Goal: Task Accomplishment & Management: Manage account settings

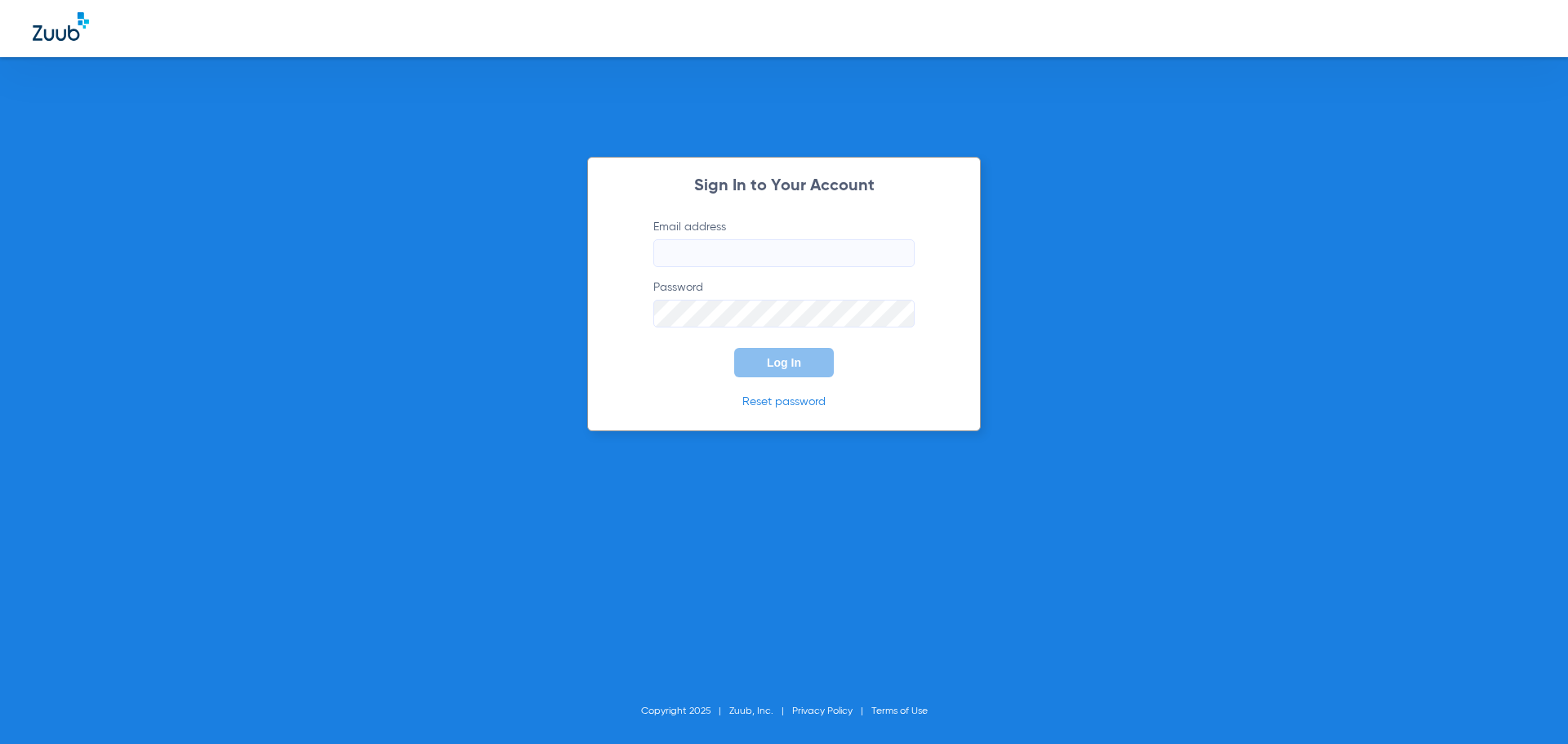
type input "[EMAIL_ADDRESS][DOMAIN_NAME]"
click at [796, 369] on button "Log In" at bounding box center [784, 362] width 100 height 30
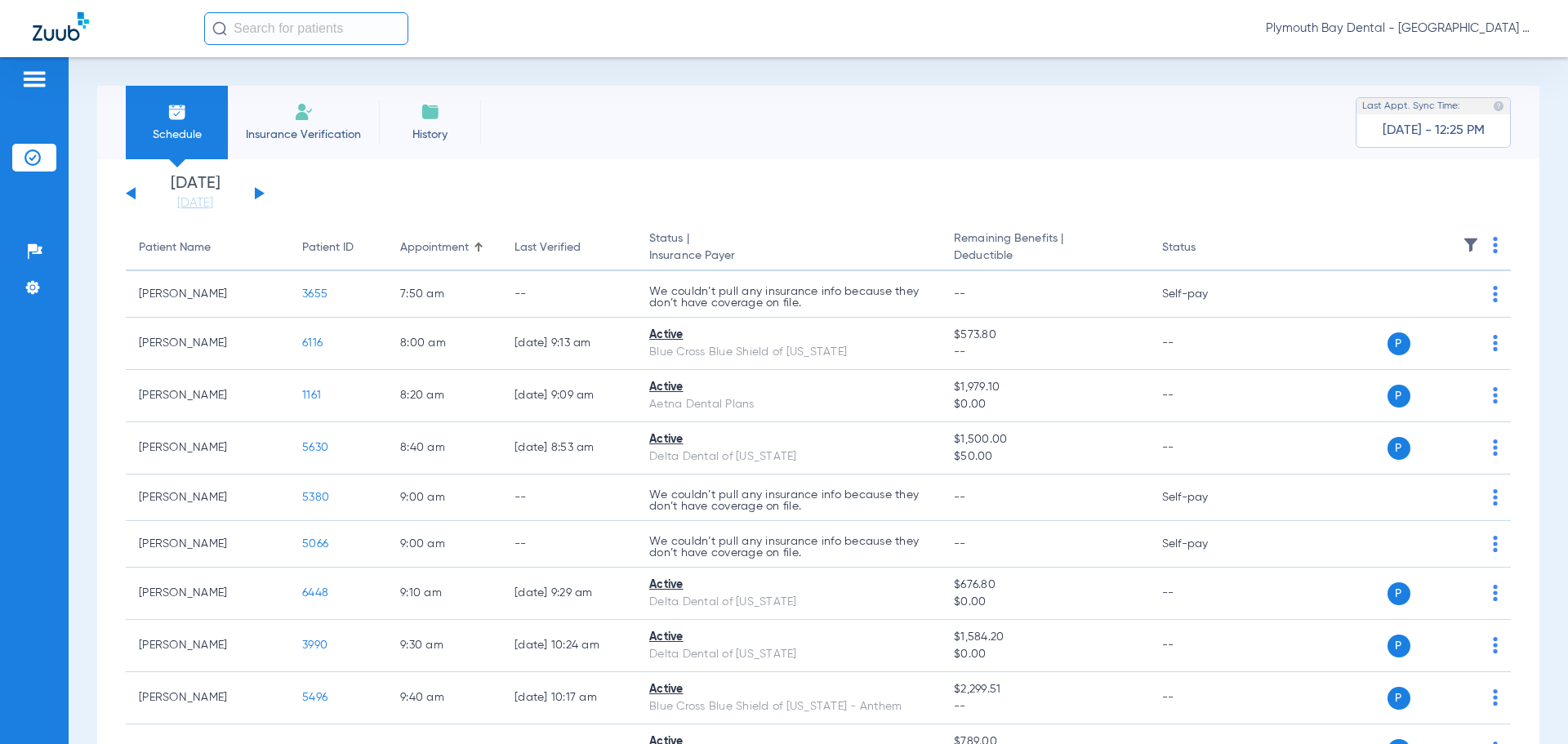
click at [261, 194] on button at bounding box center [259, 194] width 10 height 13
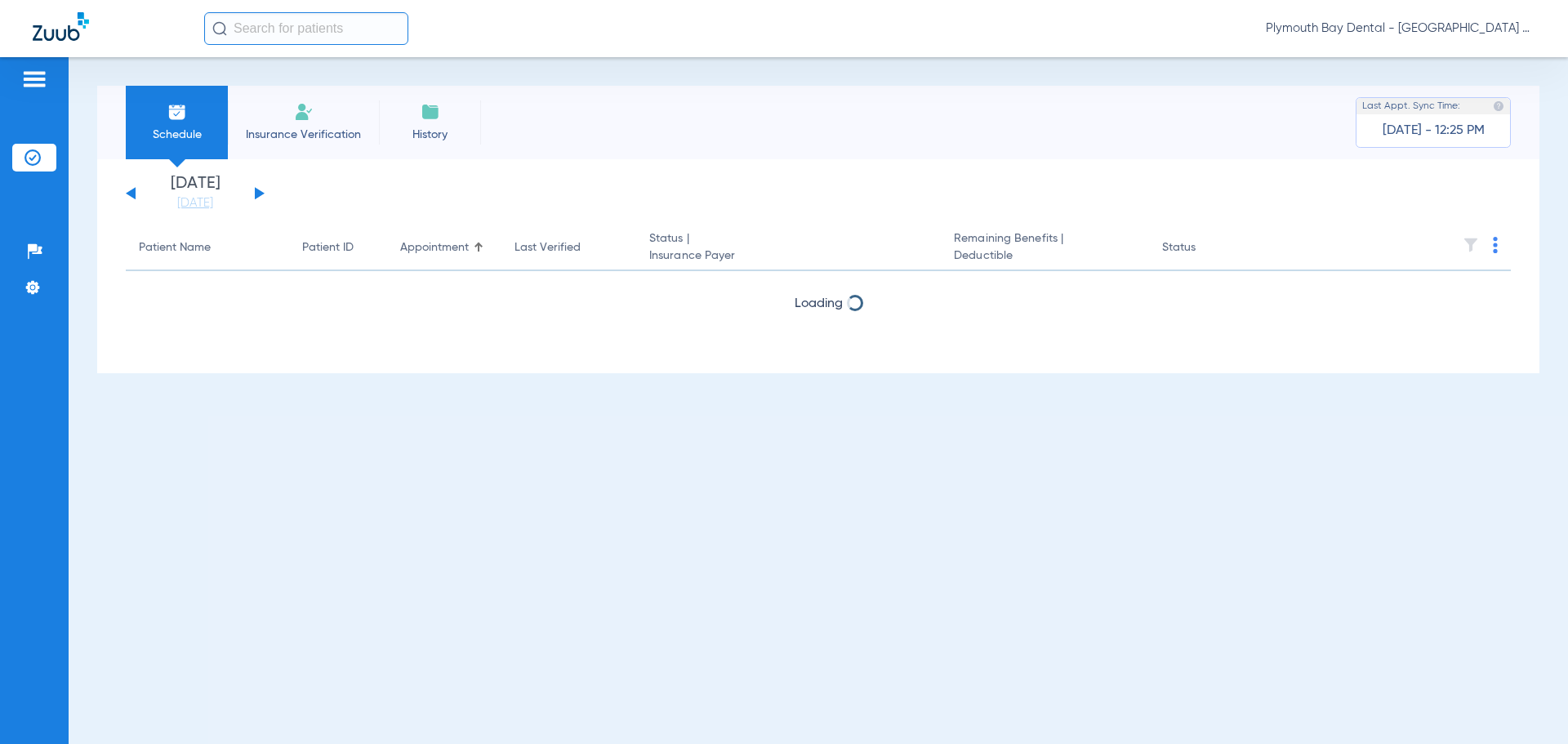
click at [261, 194] on button at bounding box center [259, 194] width 10 height 13
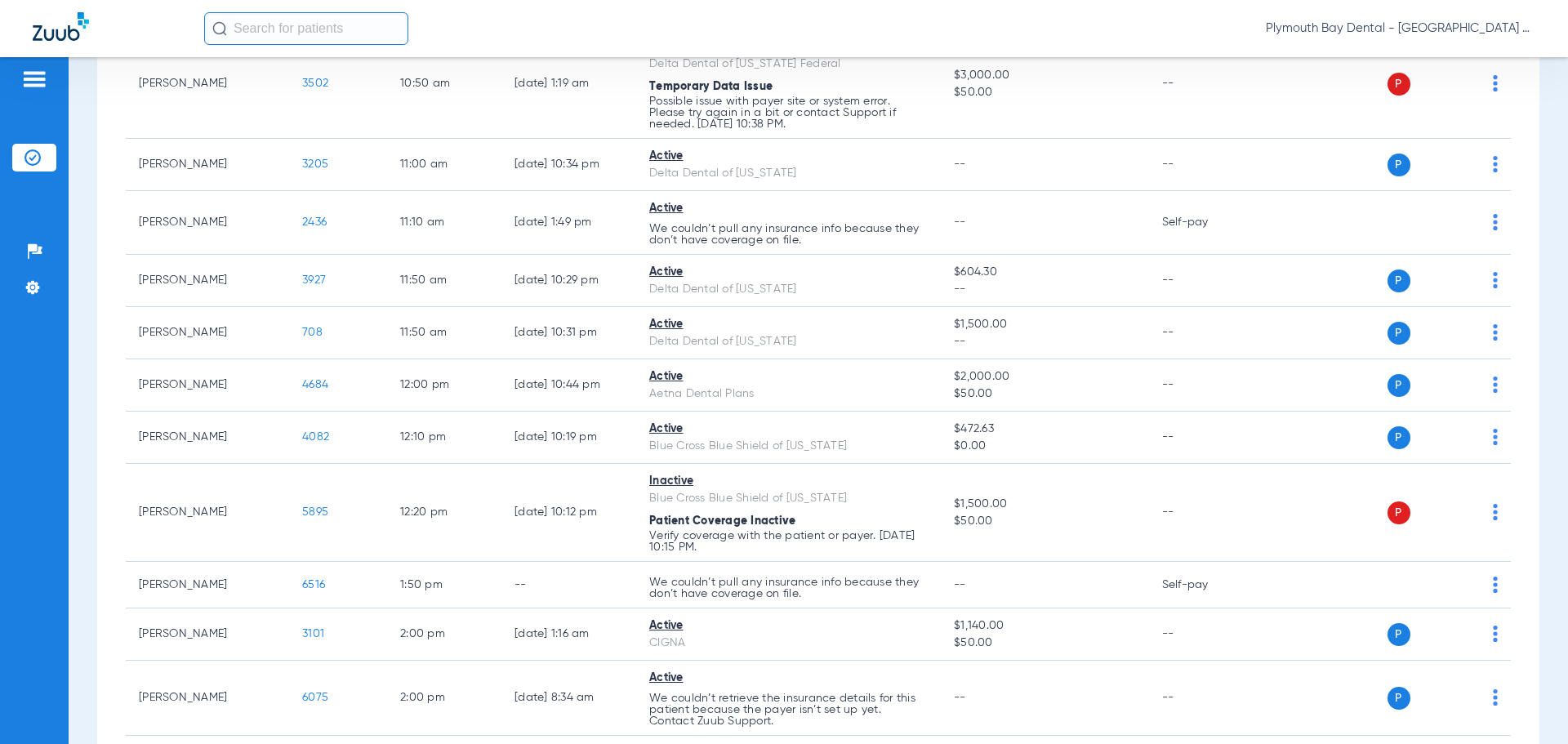
scroll to position [1306, 0]
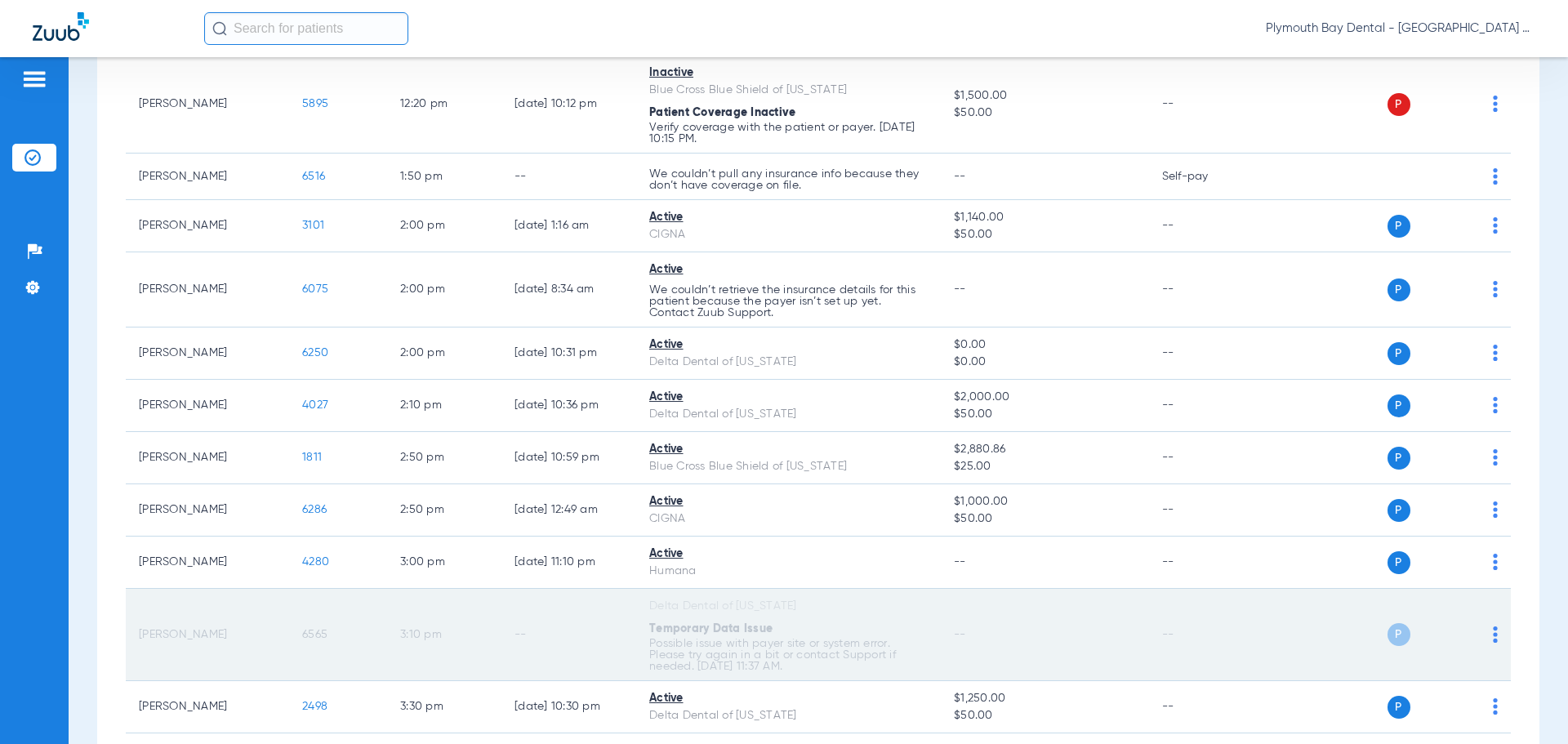
click at [1492, 636] on img at bounding box center [1494, 634] width 5 height 16
click at [1426, 617] on span "Exclude" at bounding box center [1432, 614] width 77 height 12
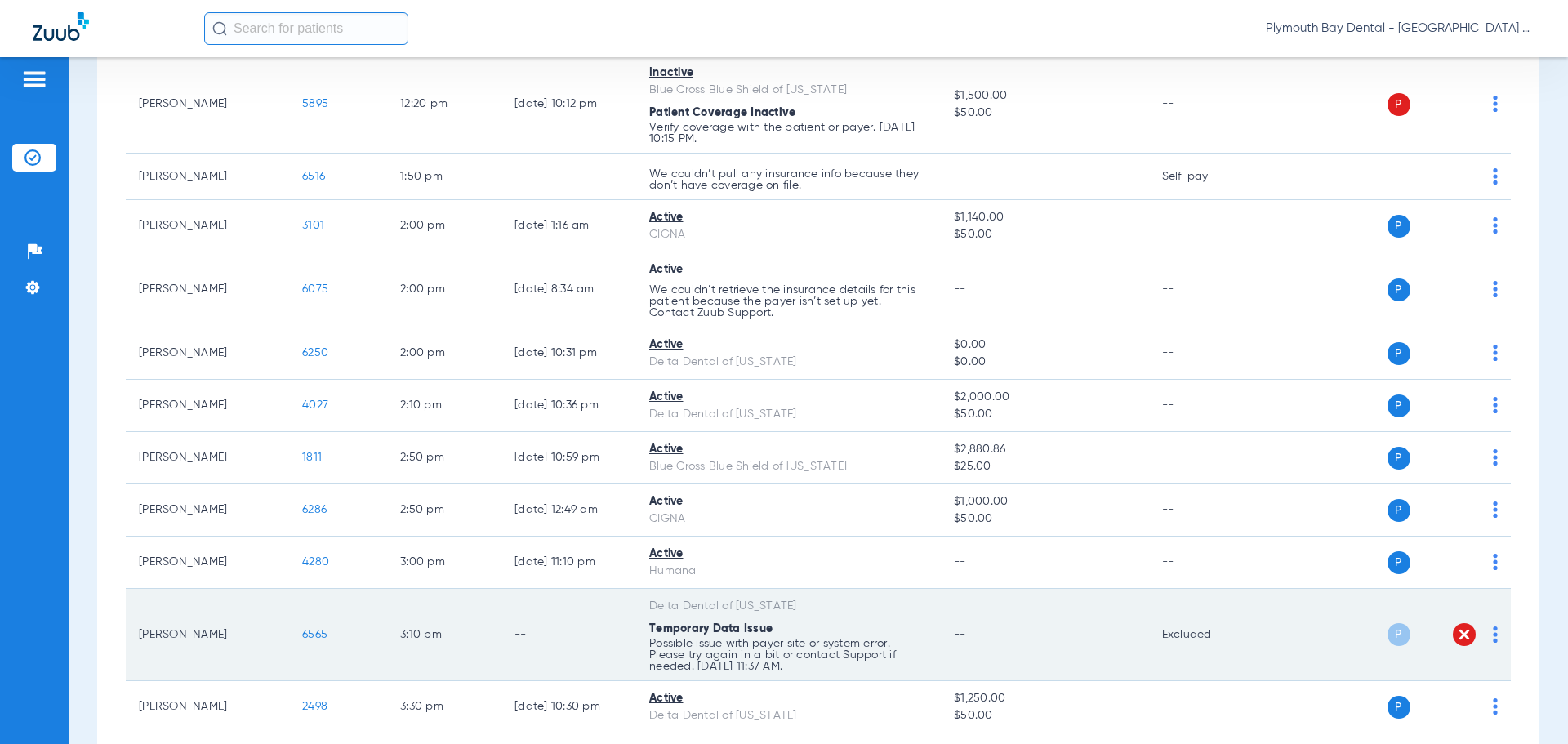
click at [1455, 638] on img at bounding box center [1464, 634] width 16 height 16
click at [318, 635] on span "6565" at bounding box center [314, 634] width 25 height 12
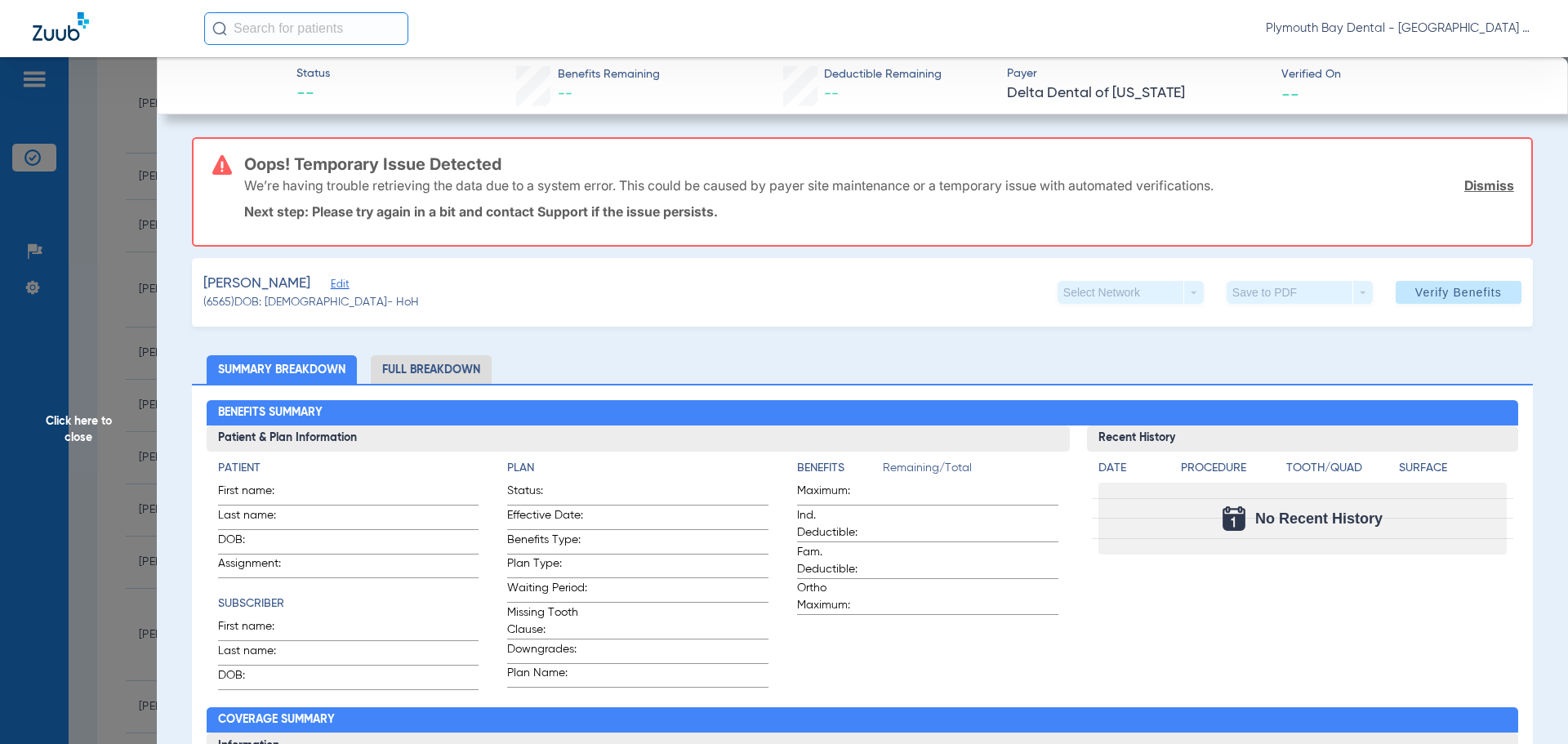
click at [1475, 189] on link "Dismiss" at bounding box center [1488, 186] width 50 height 16
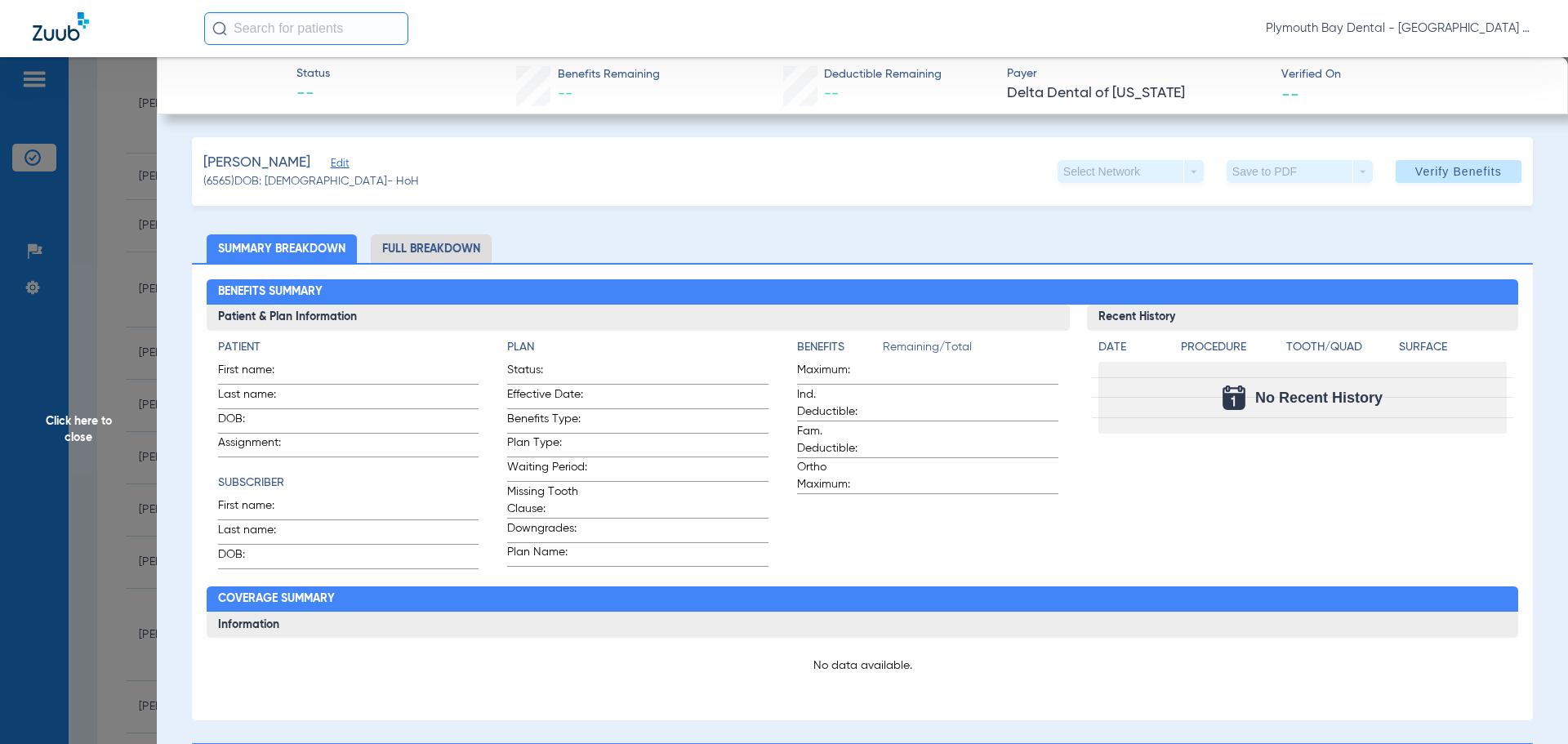
click at [345, 163] on span "Edit" at bounding box center [338, 165] width 14 height 15
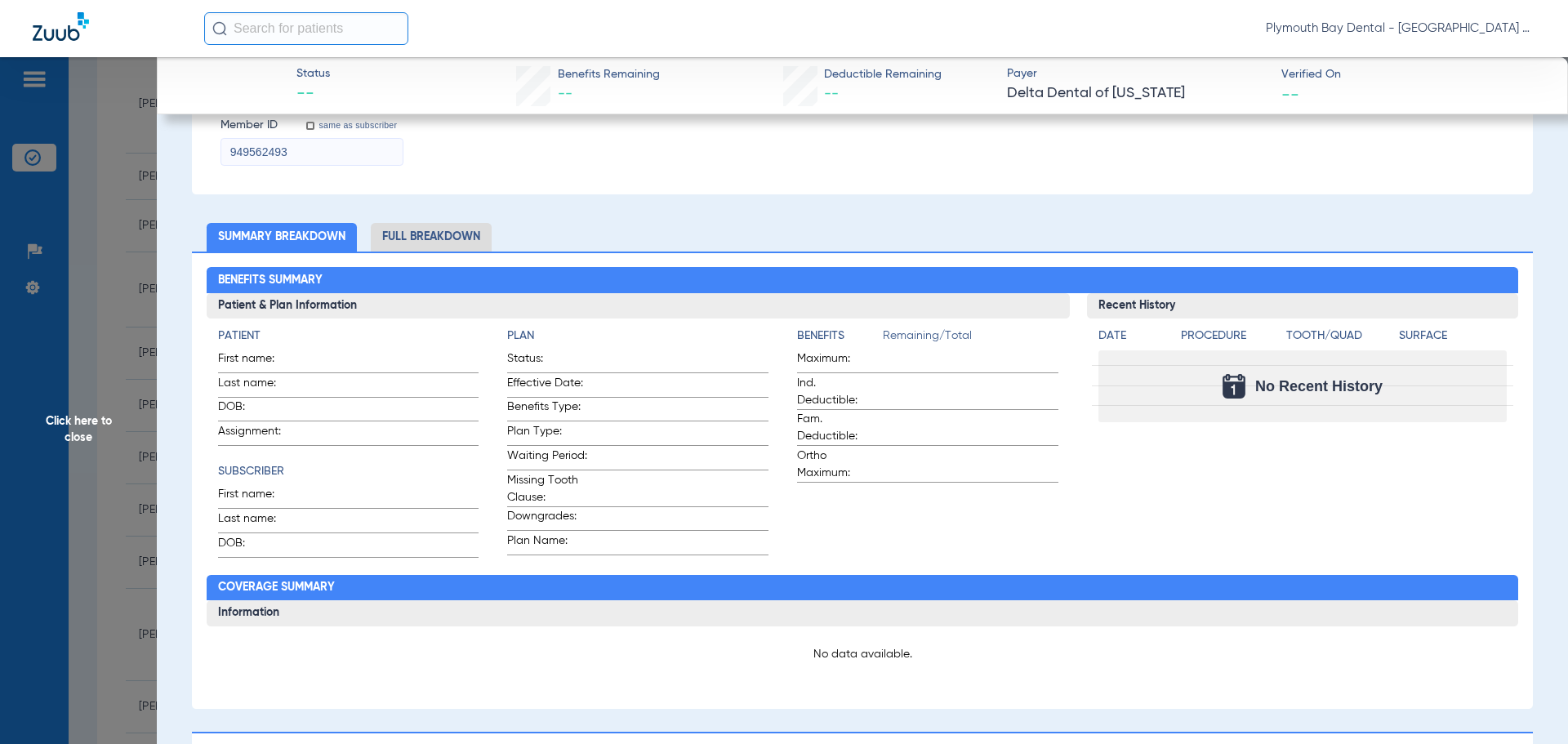
scroll to position [327, 0]
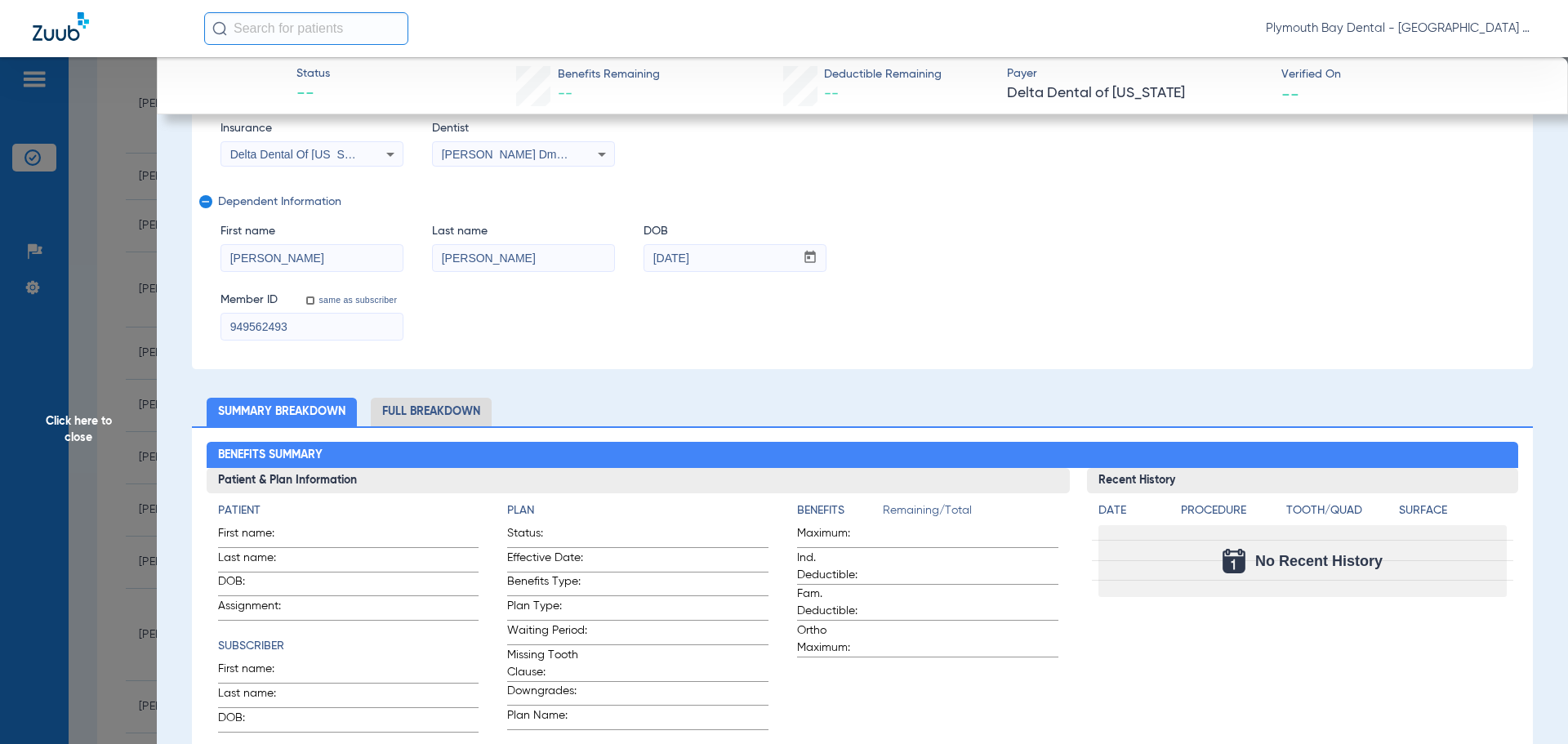
click at [443, 406] on li "Full Breakdown" at bounding box center [431, 412] width 121 height 29
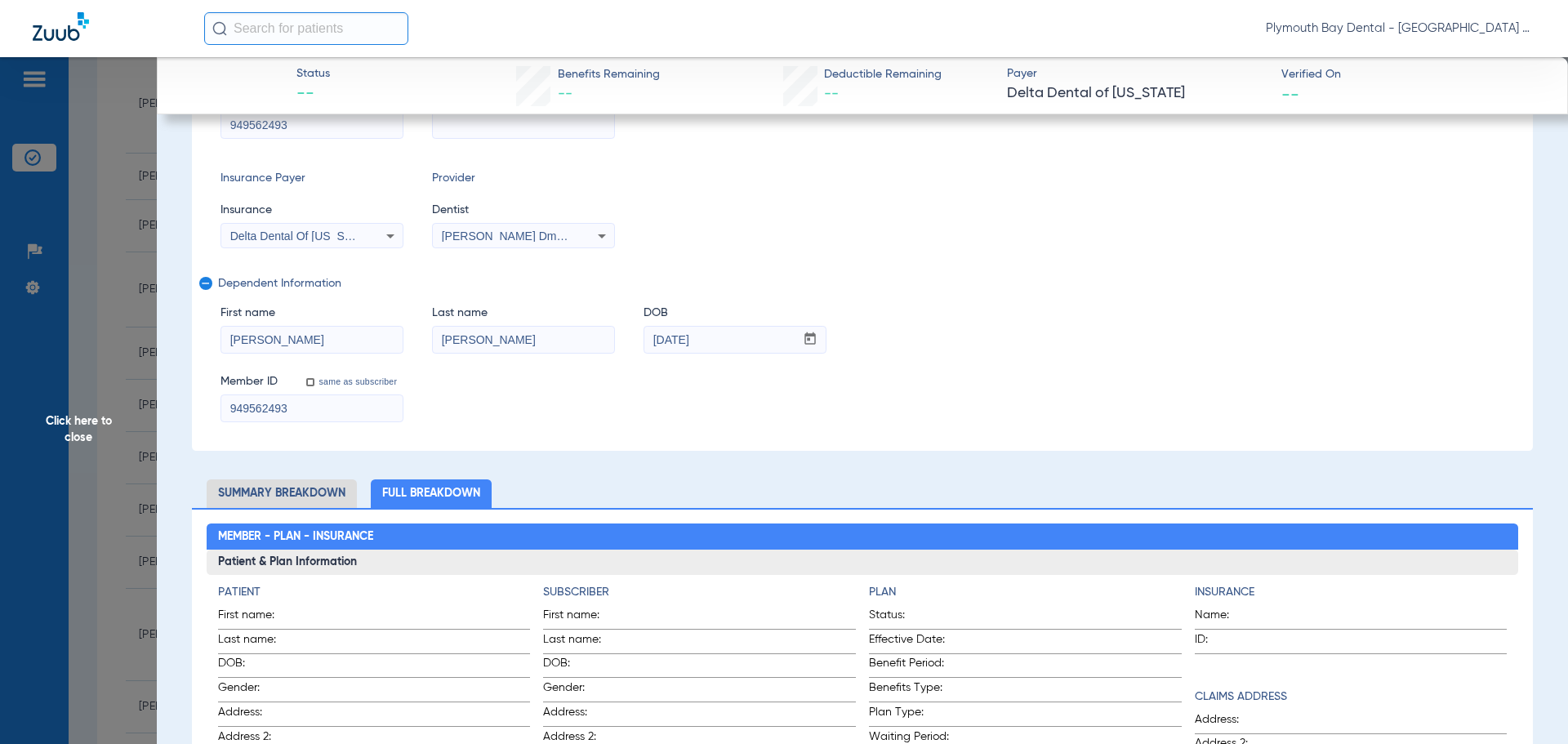
scroll to position [0, 0]
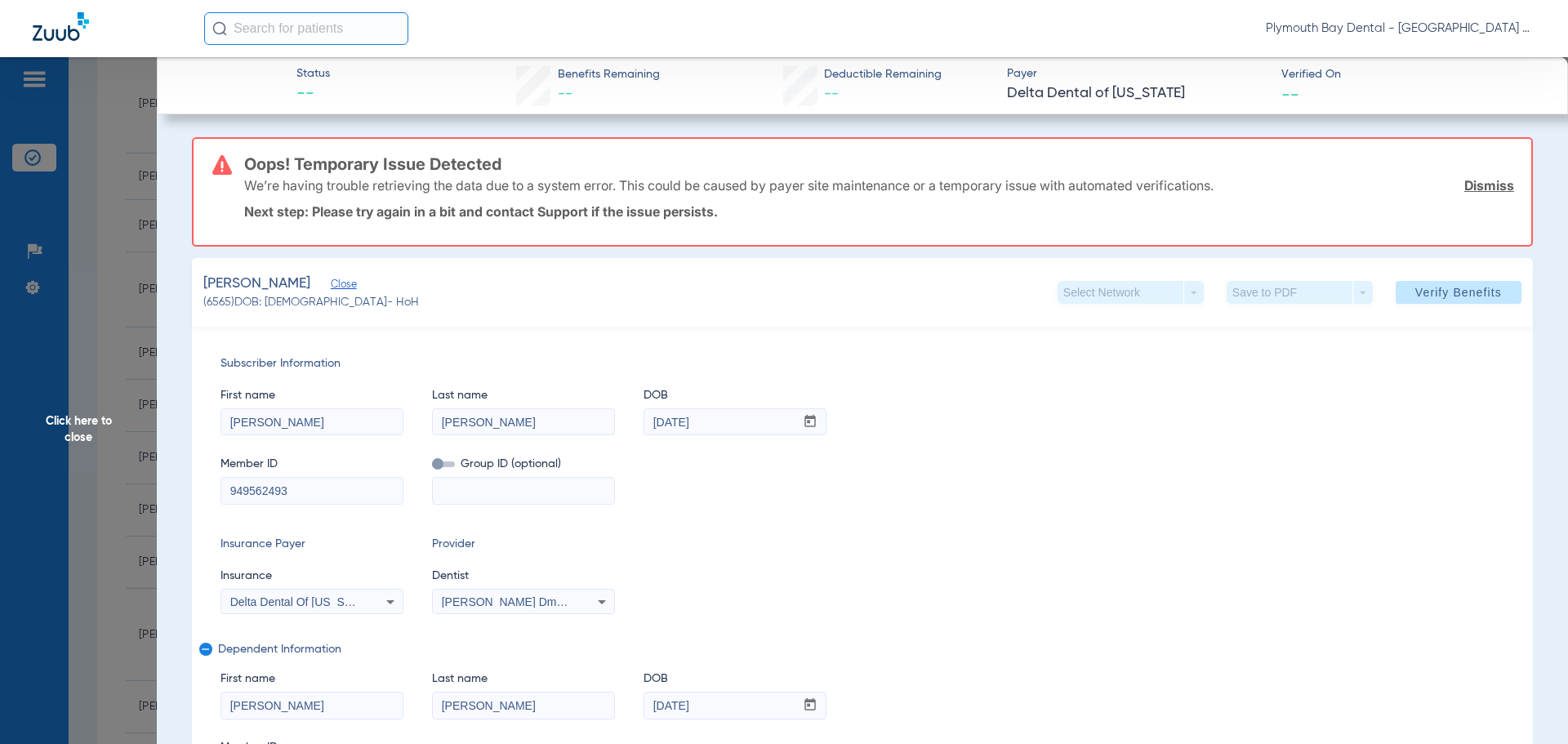
click at [1459, 195] on div "We’re having trouble retrieving the data due to a system error. This could be c…" at bounding box center [879, 185] width 1270 height 42
click at [1465, 180] on link "Dismiss" at bounding box center [1488, 186] width 50 height 16
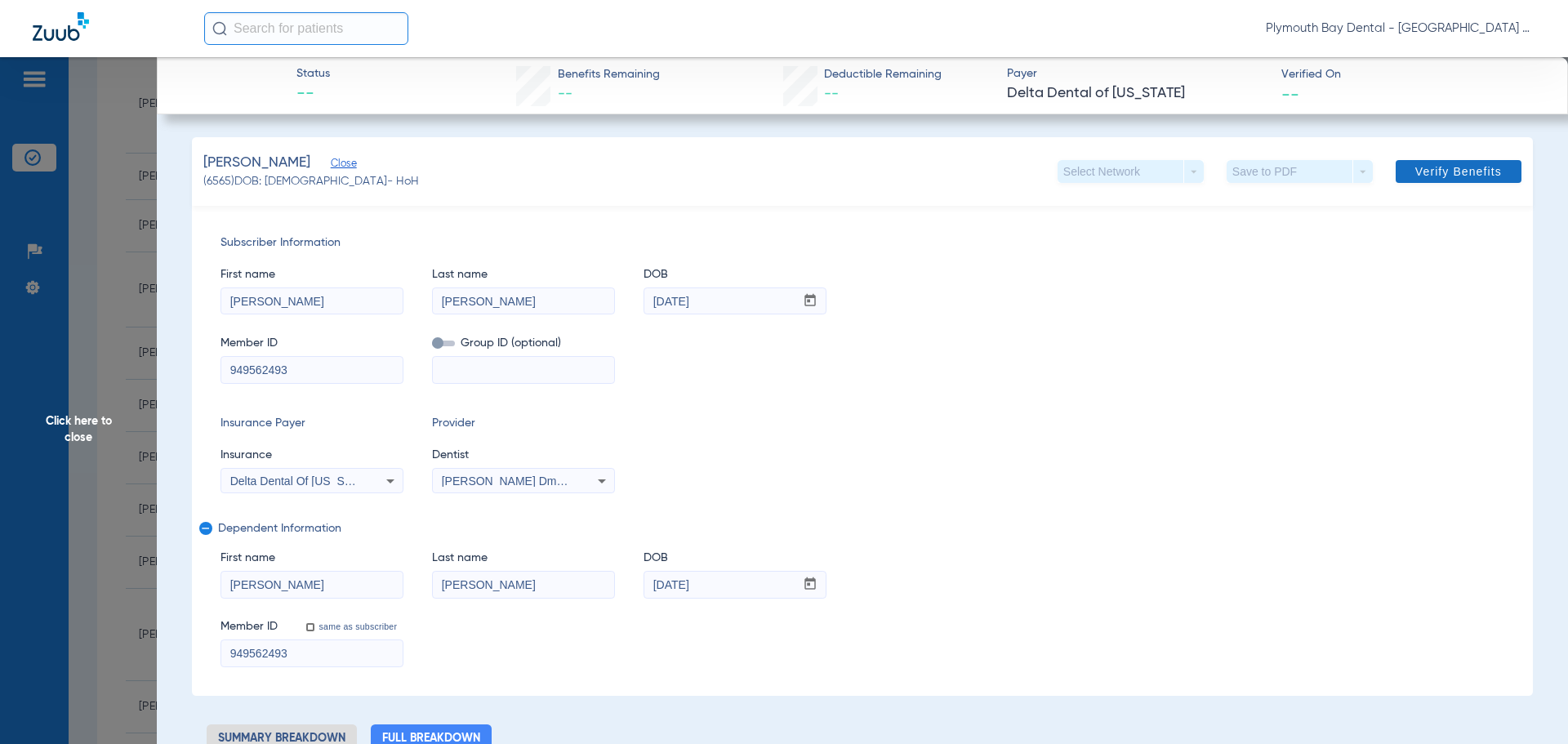
click at [1464, 168] on span "Verify Benefits" at bounding box center [1458, 171] width 86 height 14
click at [112, 112] on span "Click here to close" at bounding box center [78, 429] width 157 height 744
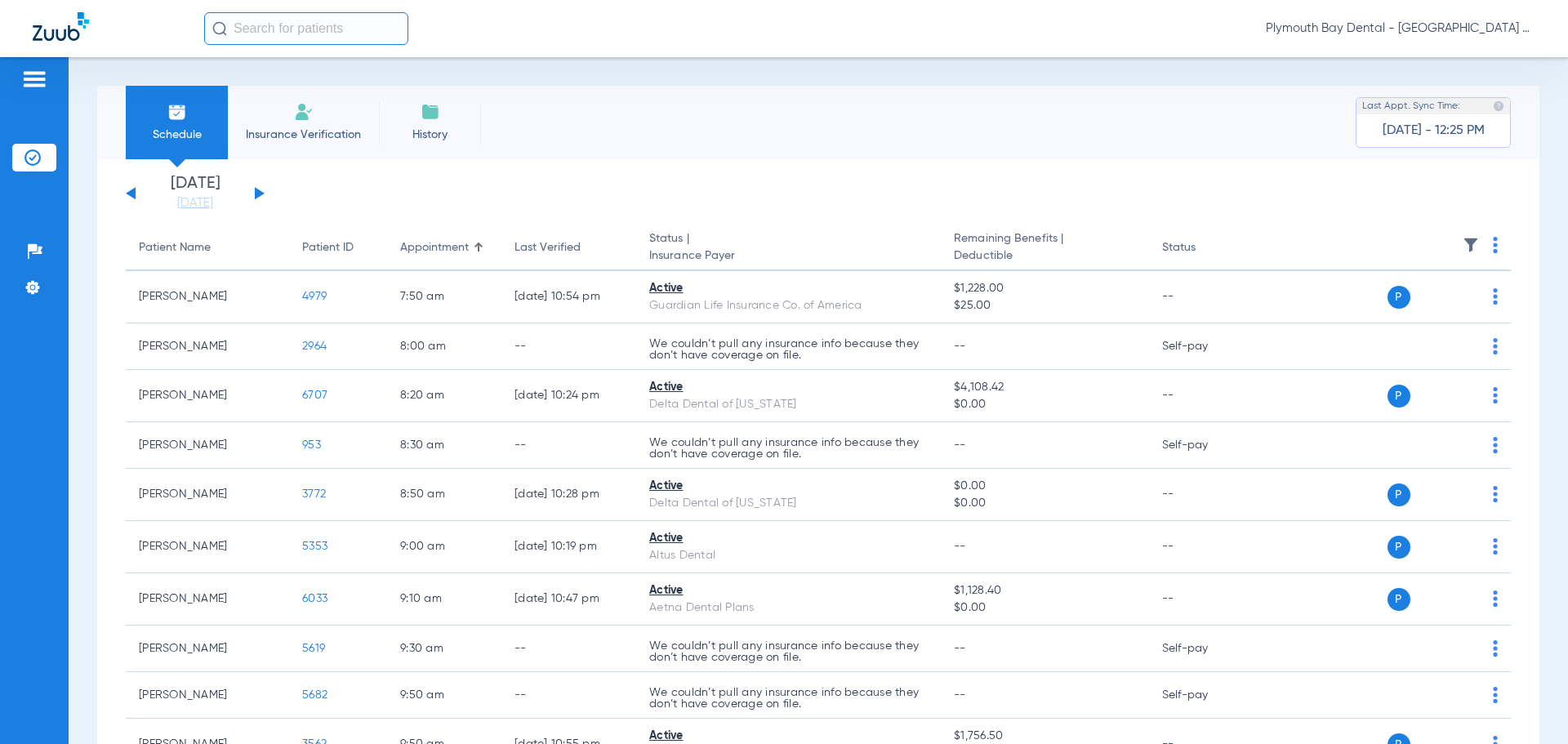
click at [133, 195] on button at bounding box center [131, 194] width 10 height 13
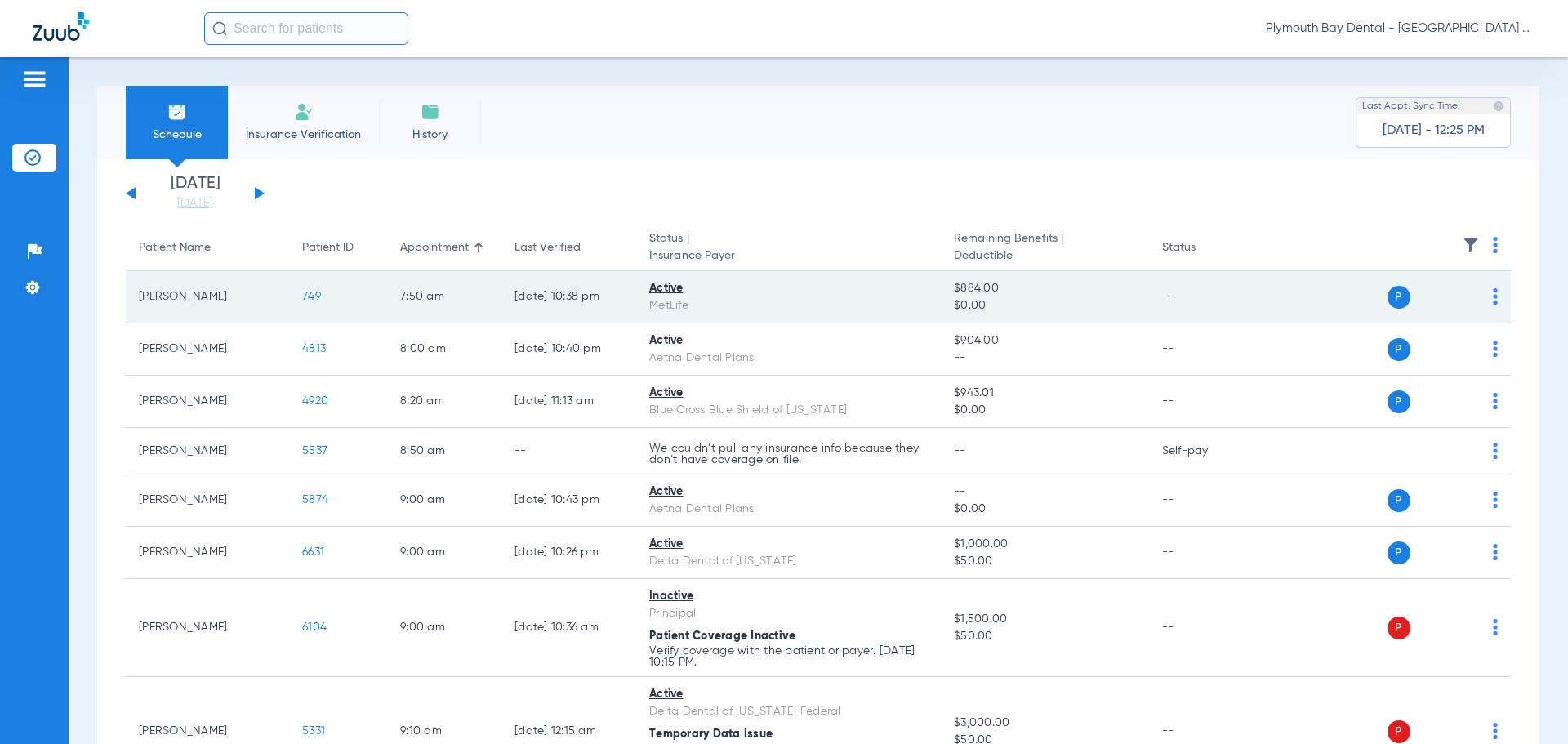
click at [317, 295] on span "749" at bounding box center [311, 296] width 19 height 12
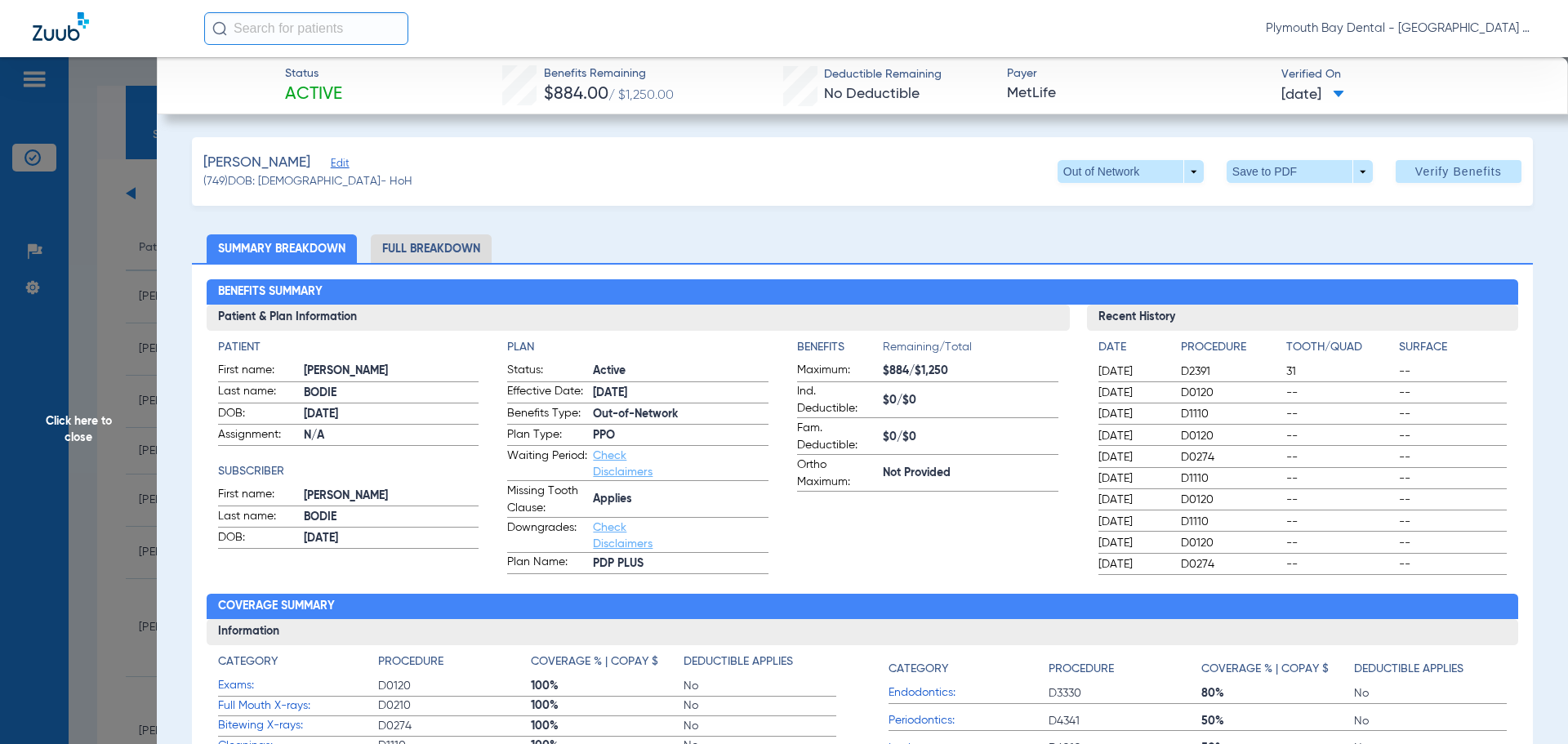
click at [96, 164] on span "Click here to close" at bounding box center [78, 429] width 157 height 744
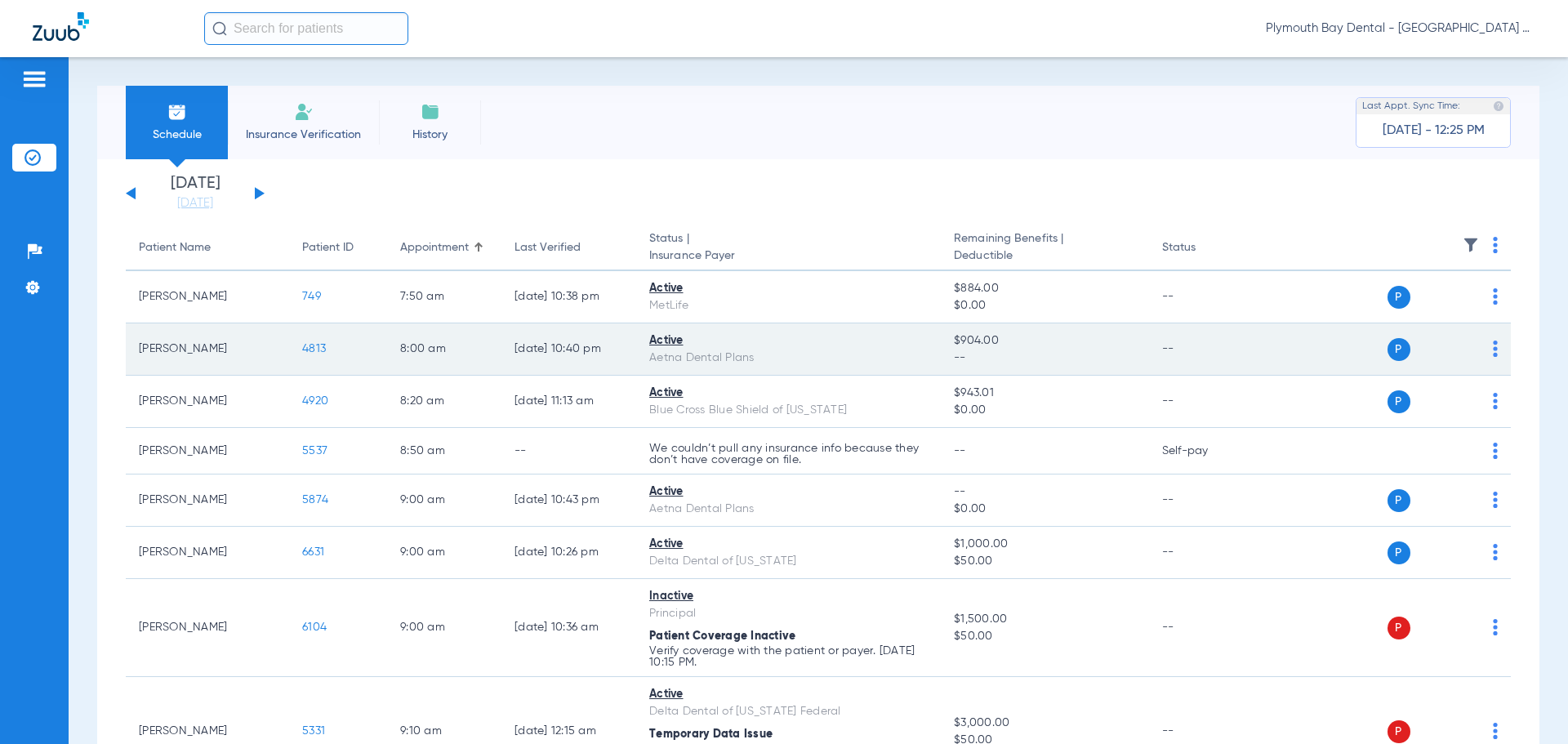
click at [673, 340] on div "Active" at bounding box center [788, 340] width 278 height 17
click at [313, 349] on span "4813" at bounding box center [313, 349] width 23 height 12
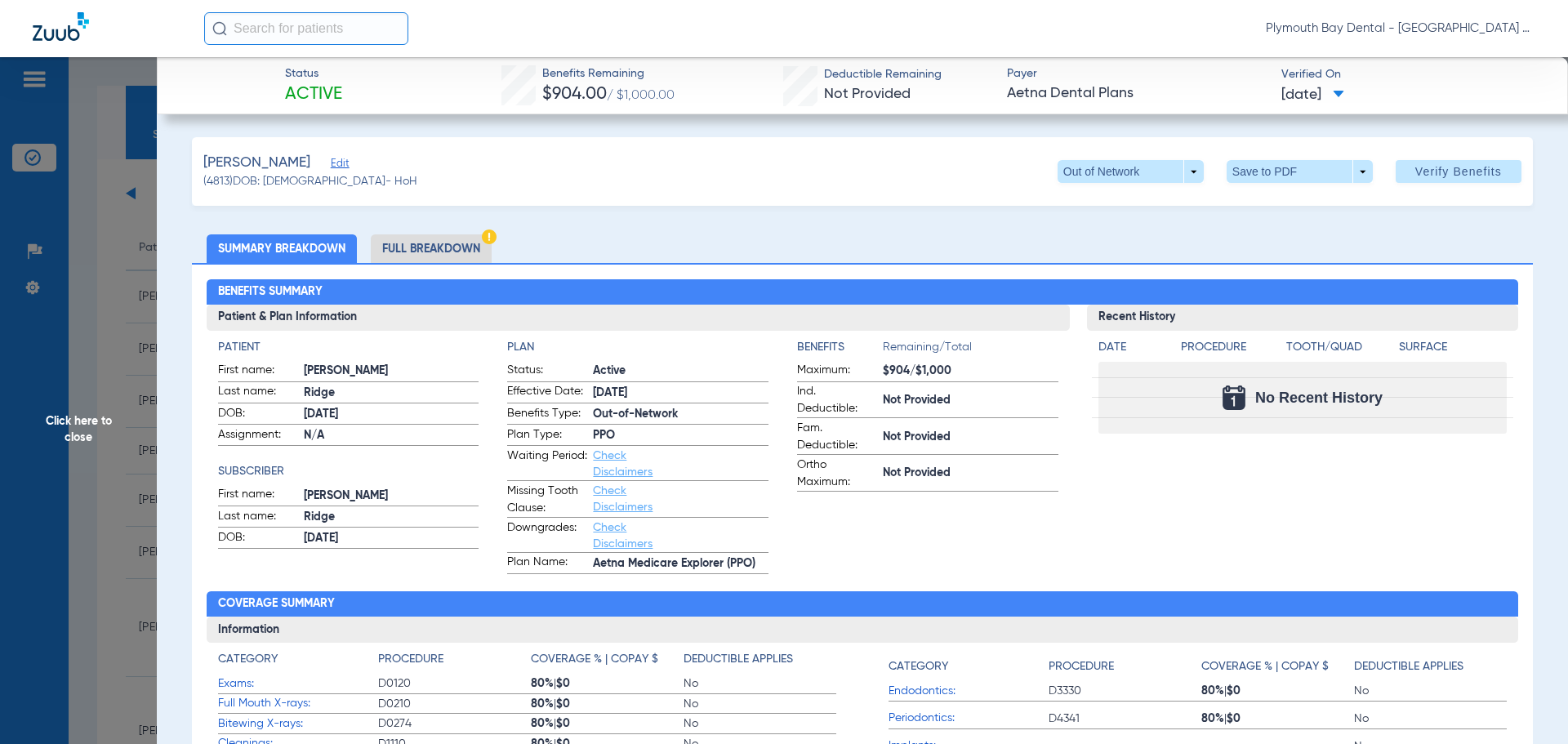
click at [110, 215] on span "Click here to close" at bounding box center [78, 429] width 157 height 744
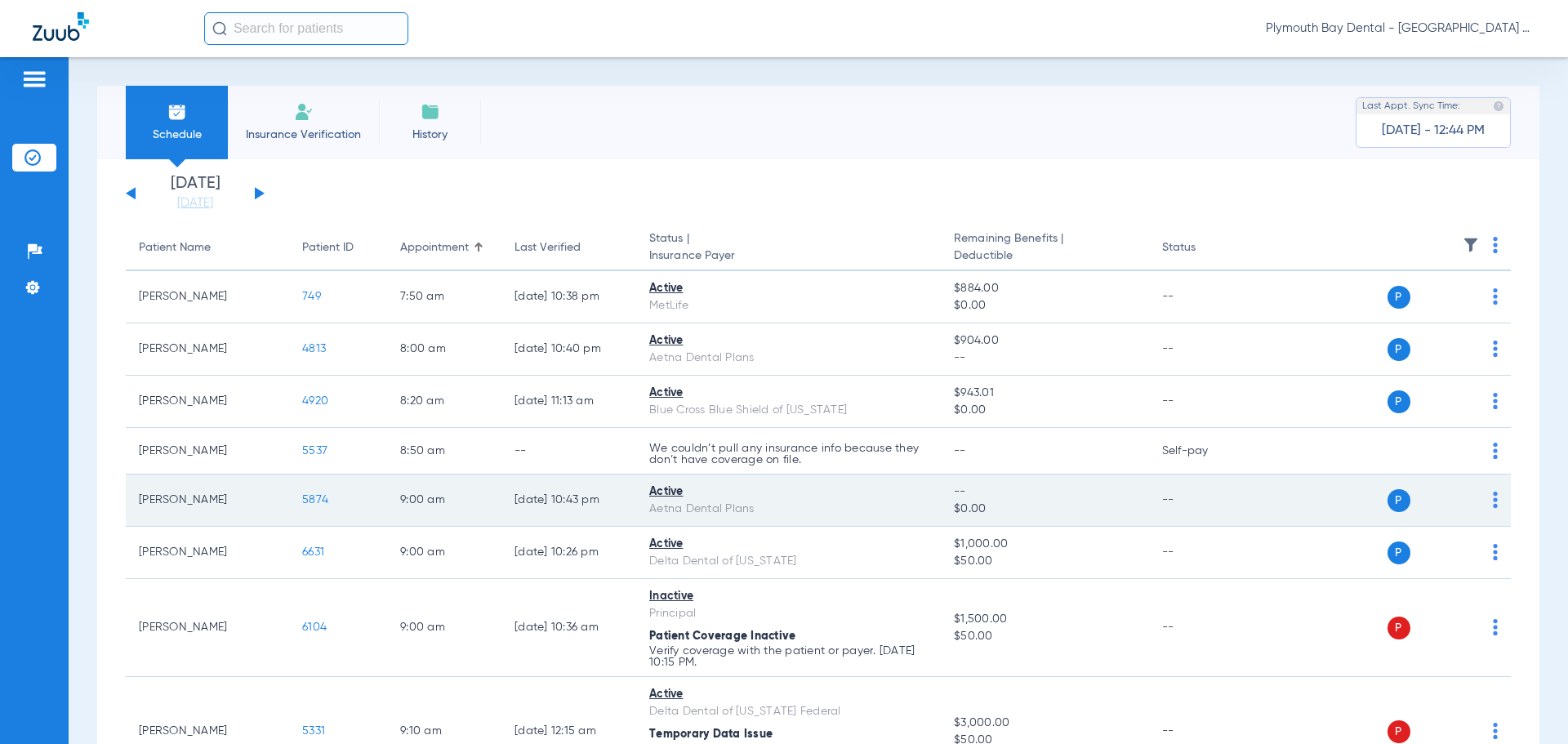
click at [662, 492] on div "Active" at bounding box center [788, 492] width 278 height 17
click at [672, 491] on div "Active" at bounding box center [788, 492] width 278 height 17
click at [319, 498] on span "5874" at bounding box center [314, 499] width 26 height 12
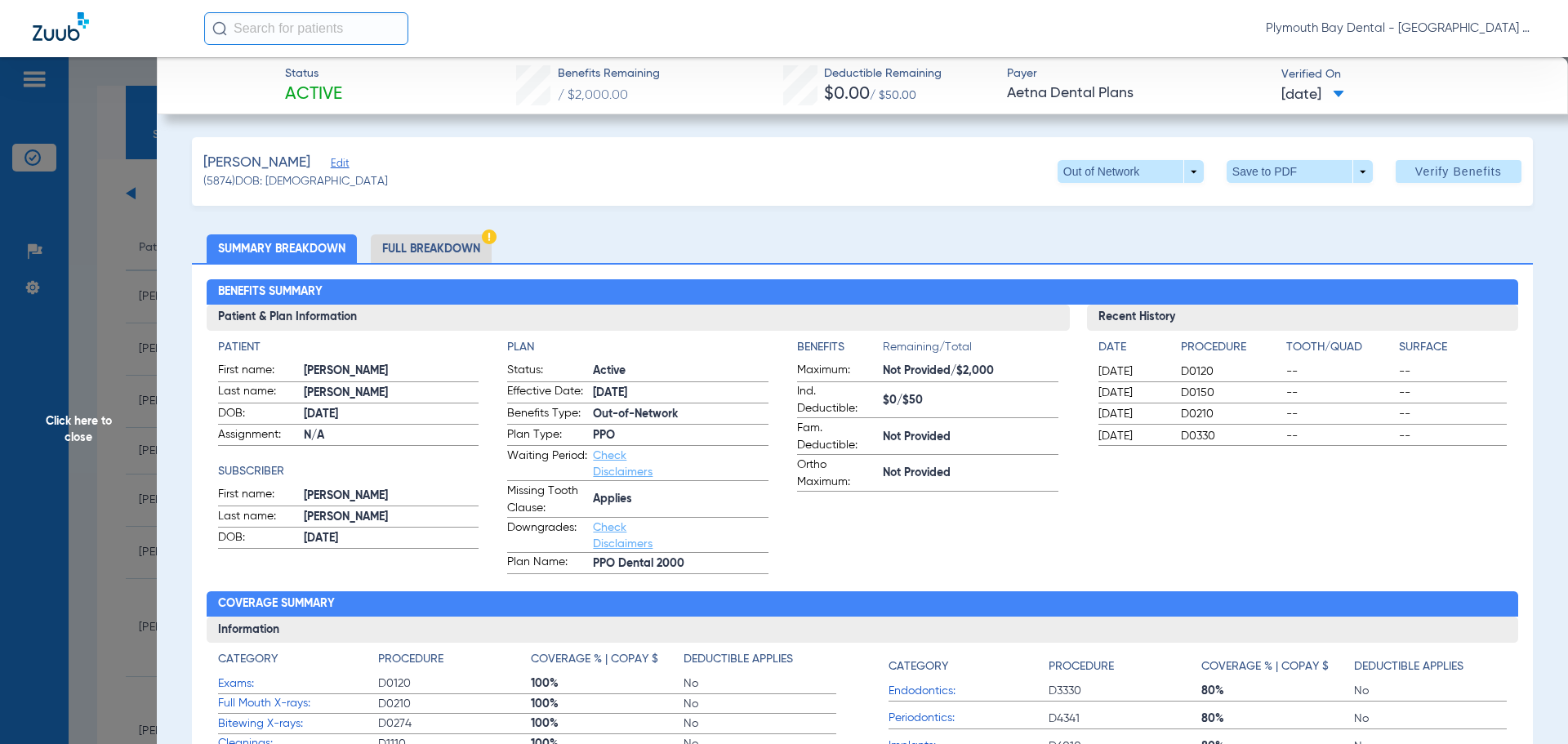
click at [103, 277] on span "Click here to close" at bounding box center [78, 429] width 157 height 744
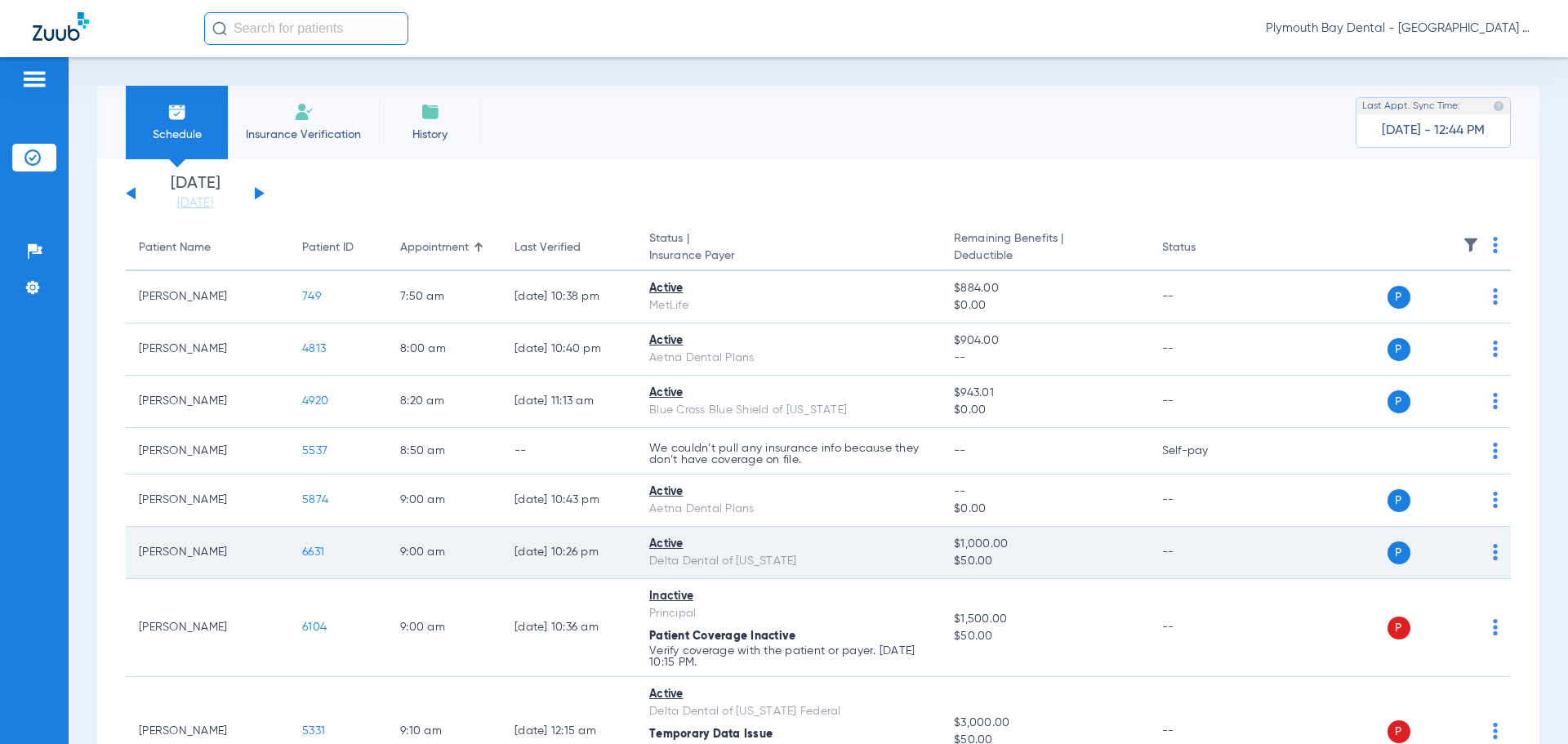
click at [310, 552] on span "6631" at bounding box center [313, 551] width 22 height 12
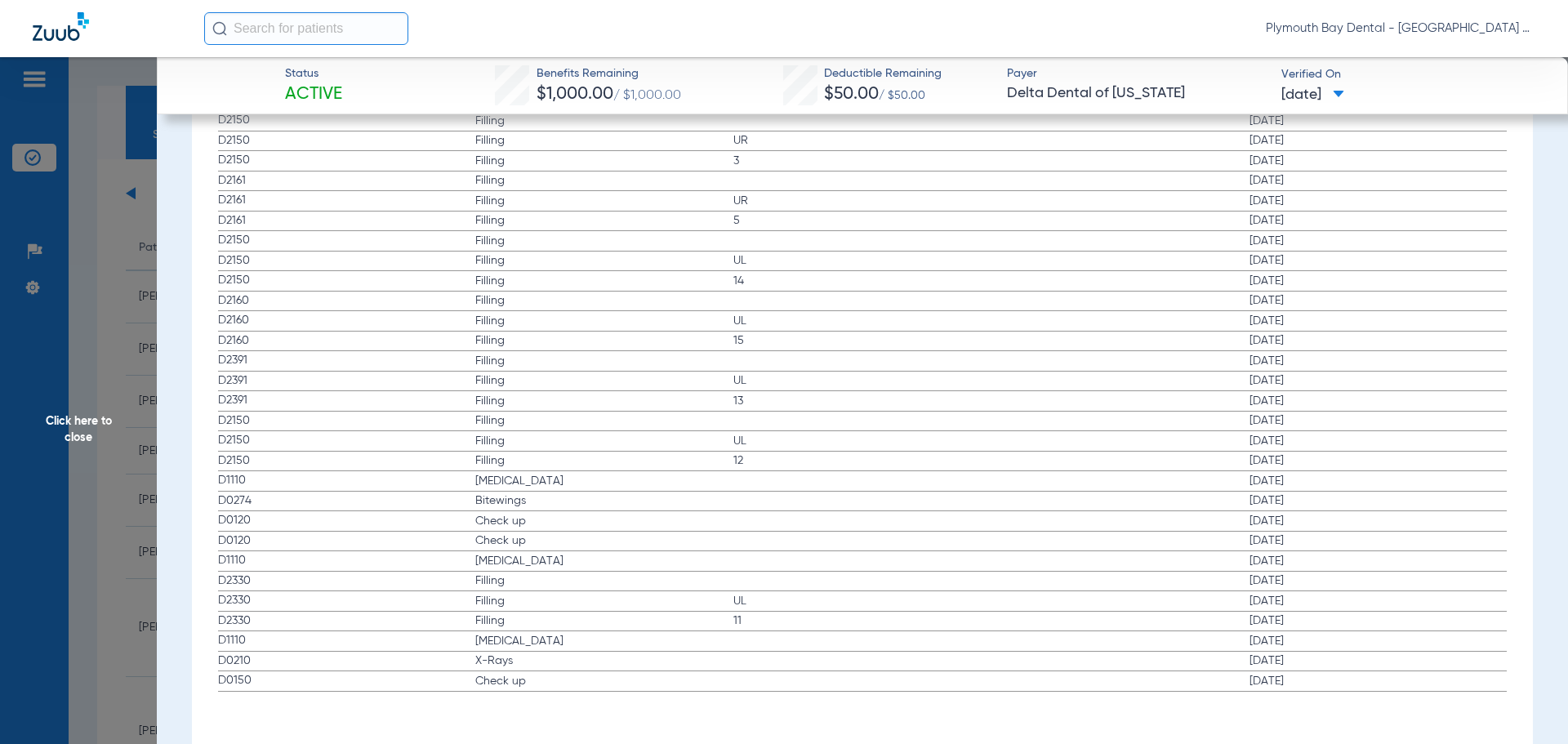
scroll to position [2240, 0]
click at [97, 161] on span "Click here to close" at bounding box center [78, 429] width 157 height 744
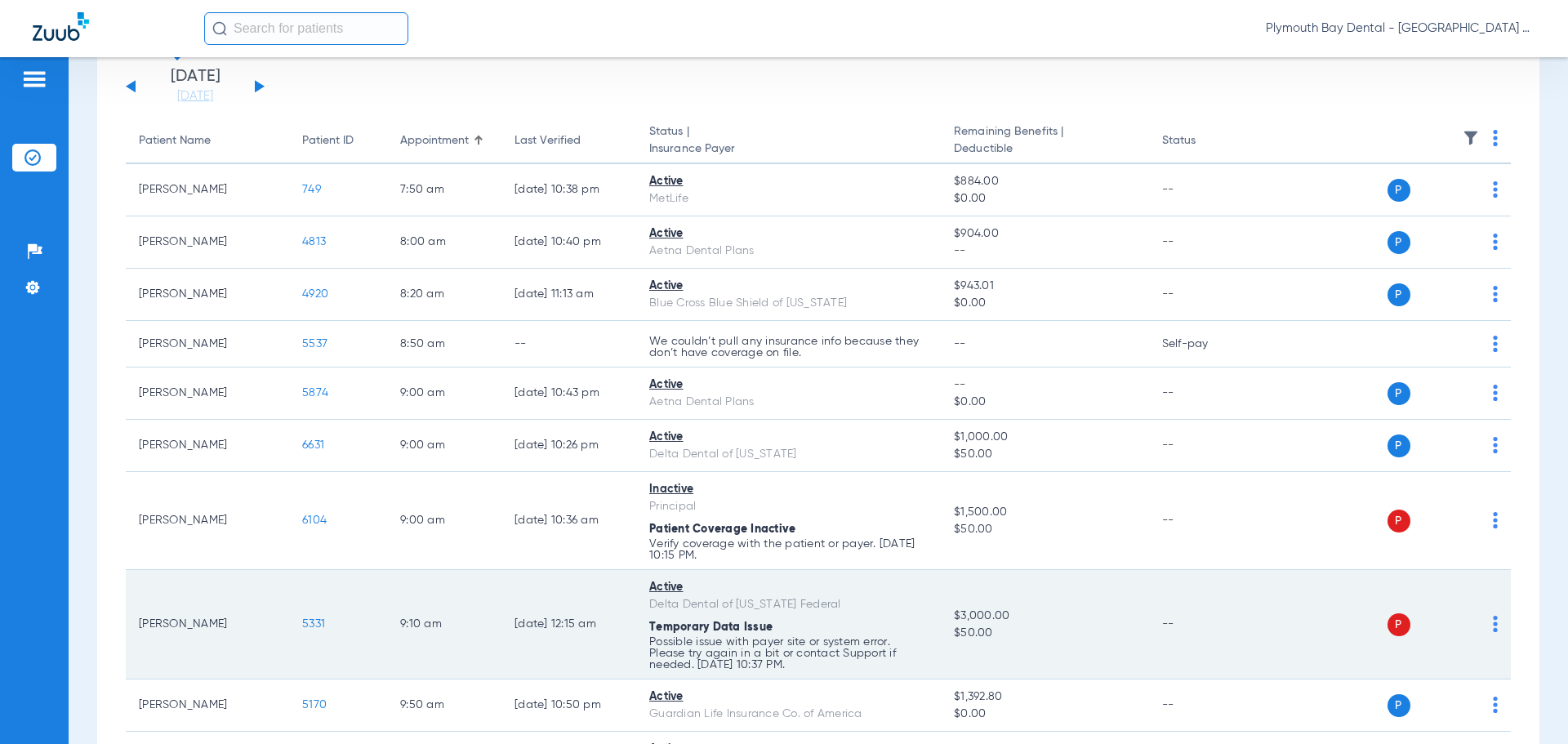
scroll to position [163, 0]
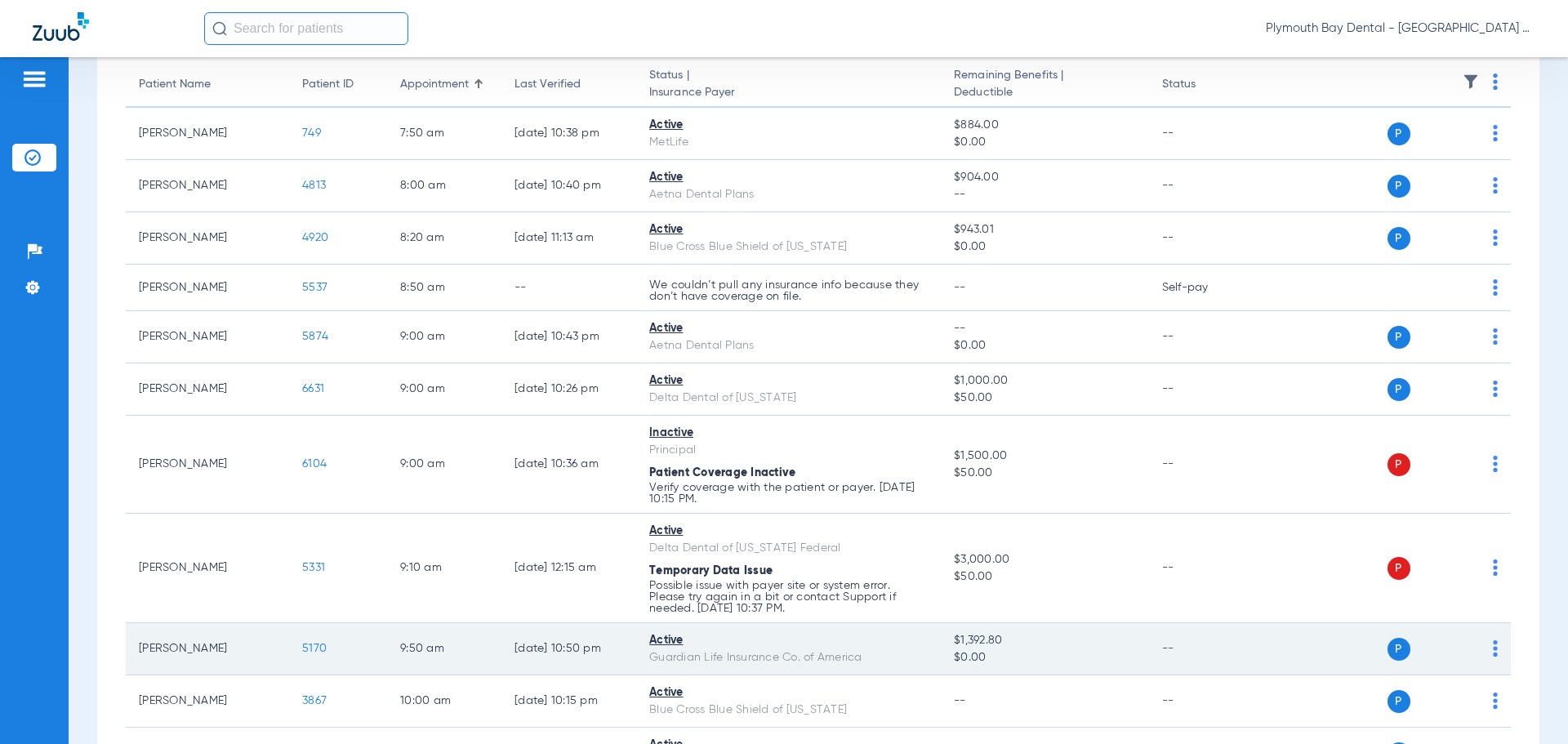
click at [310, 642] on span "5170" at bounding box center [313, 648] width 24 height 12
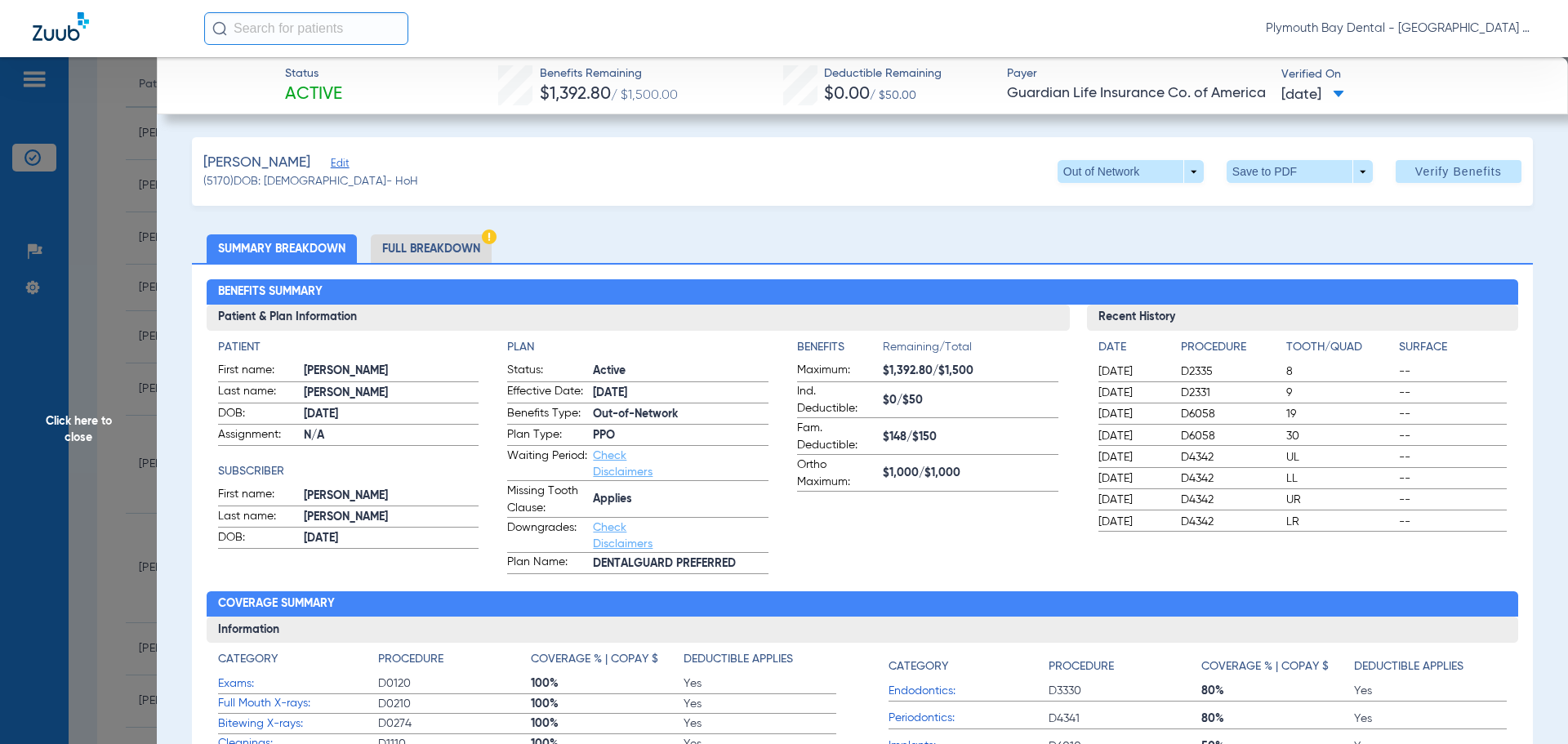
click at [450, 248] on li "Full Breakdown" at bounding box center [431, 249] width 121 height 29
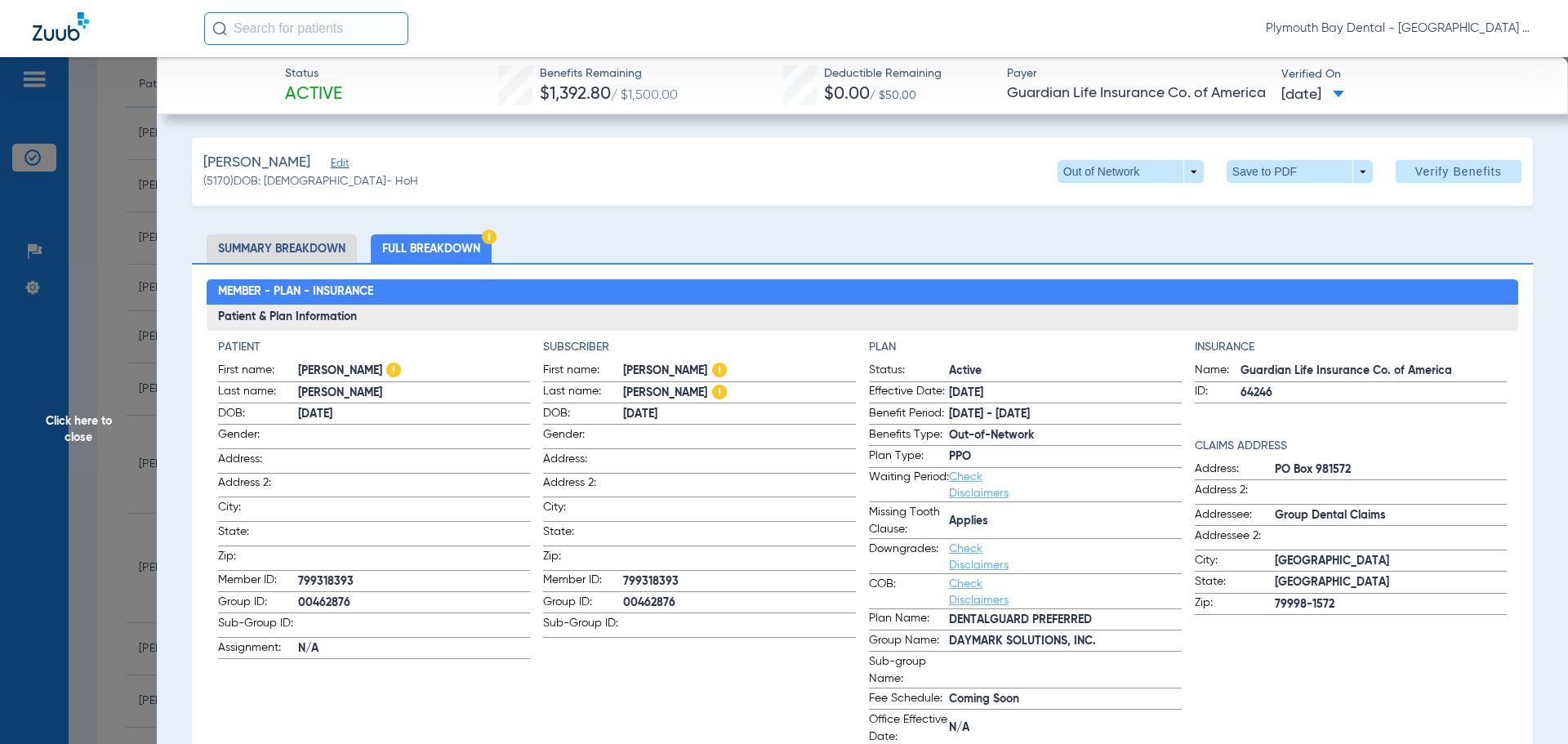
click at [104, 258] on span "Click here to close" at bounding box center [78, 429] width 157 height 744
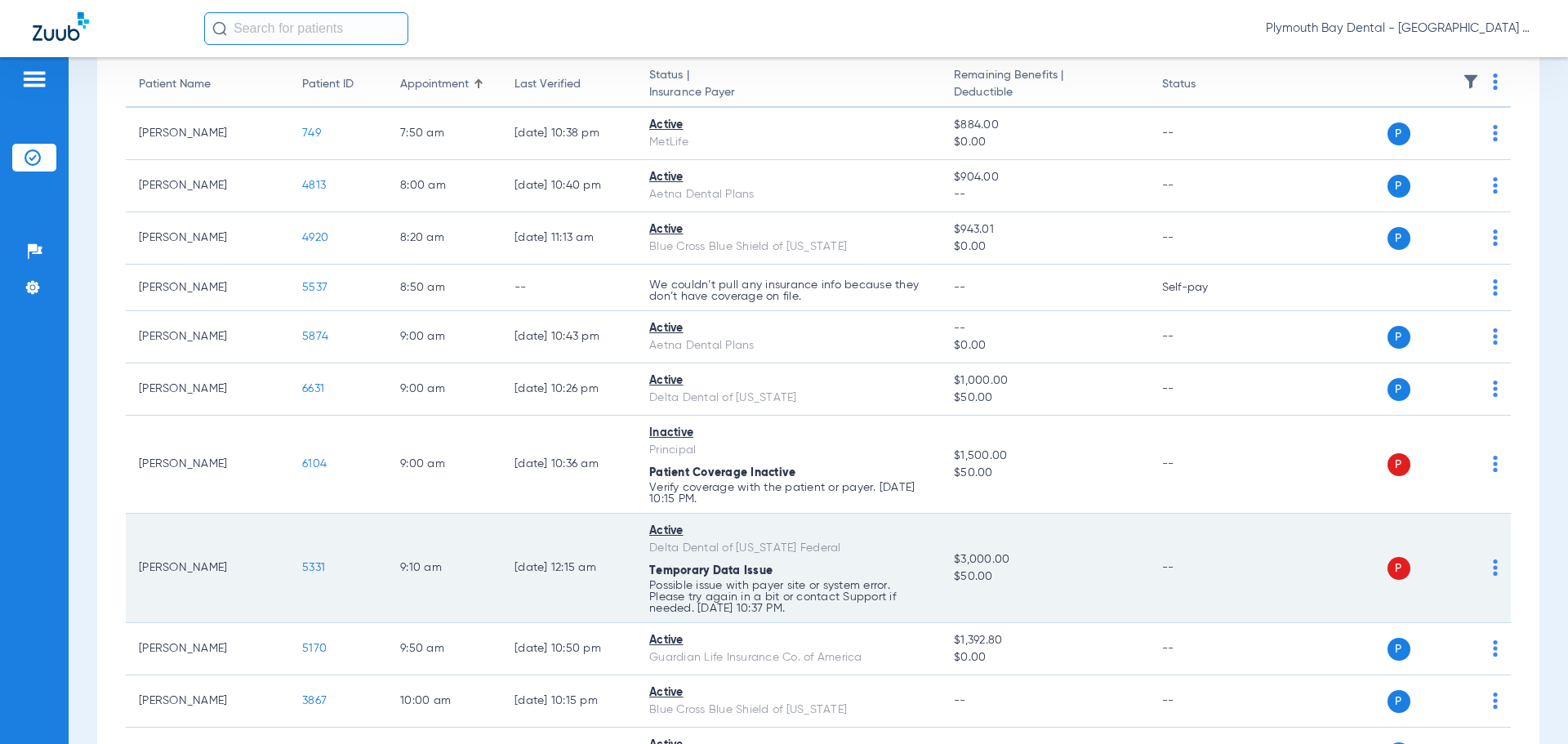
scroll to position [245, 0]
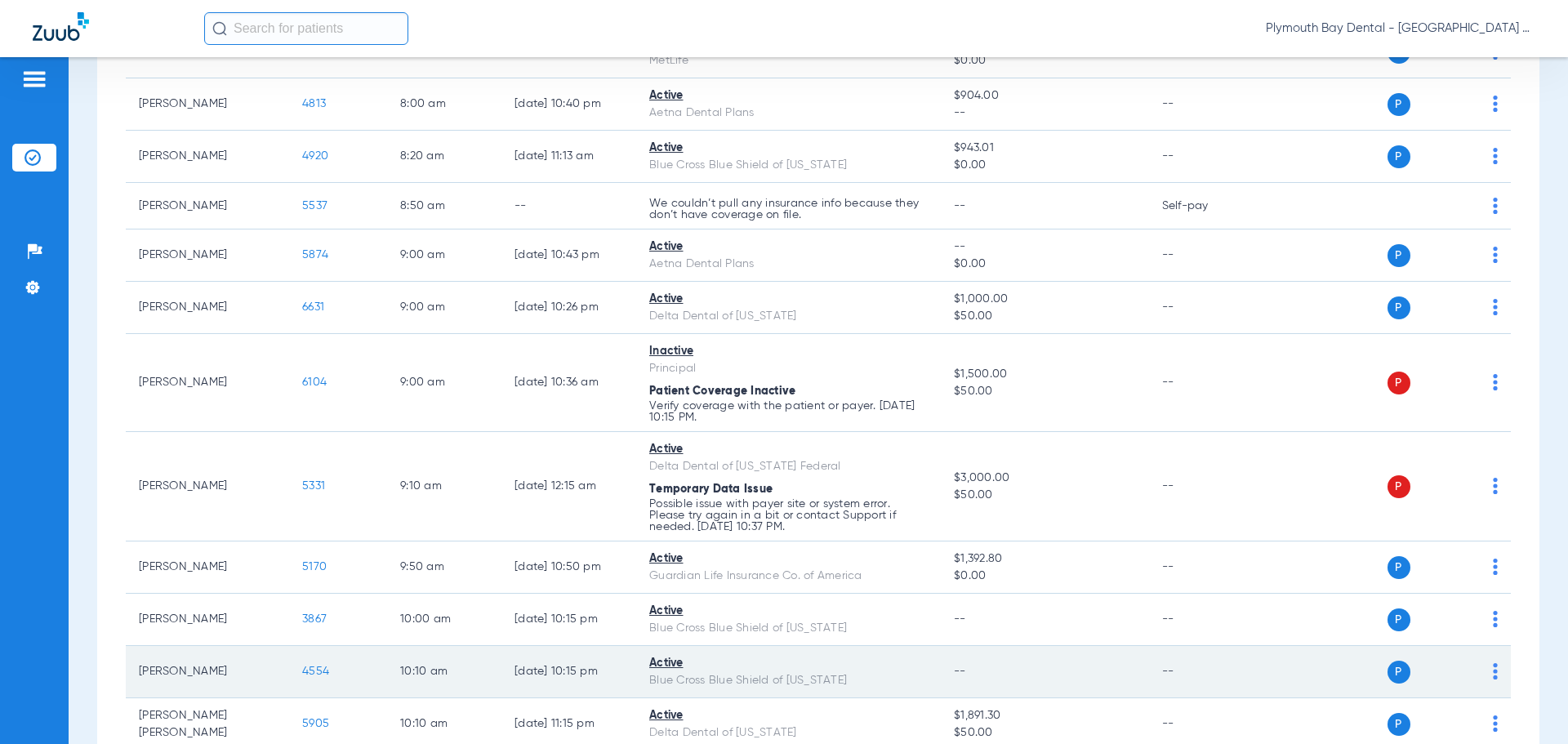
click at [312, 669] on span "4554" at bounding box center [315, 671] width 27 height 12
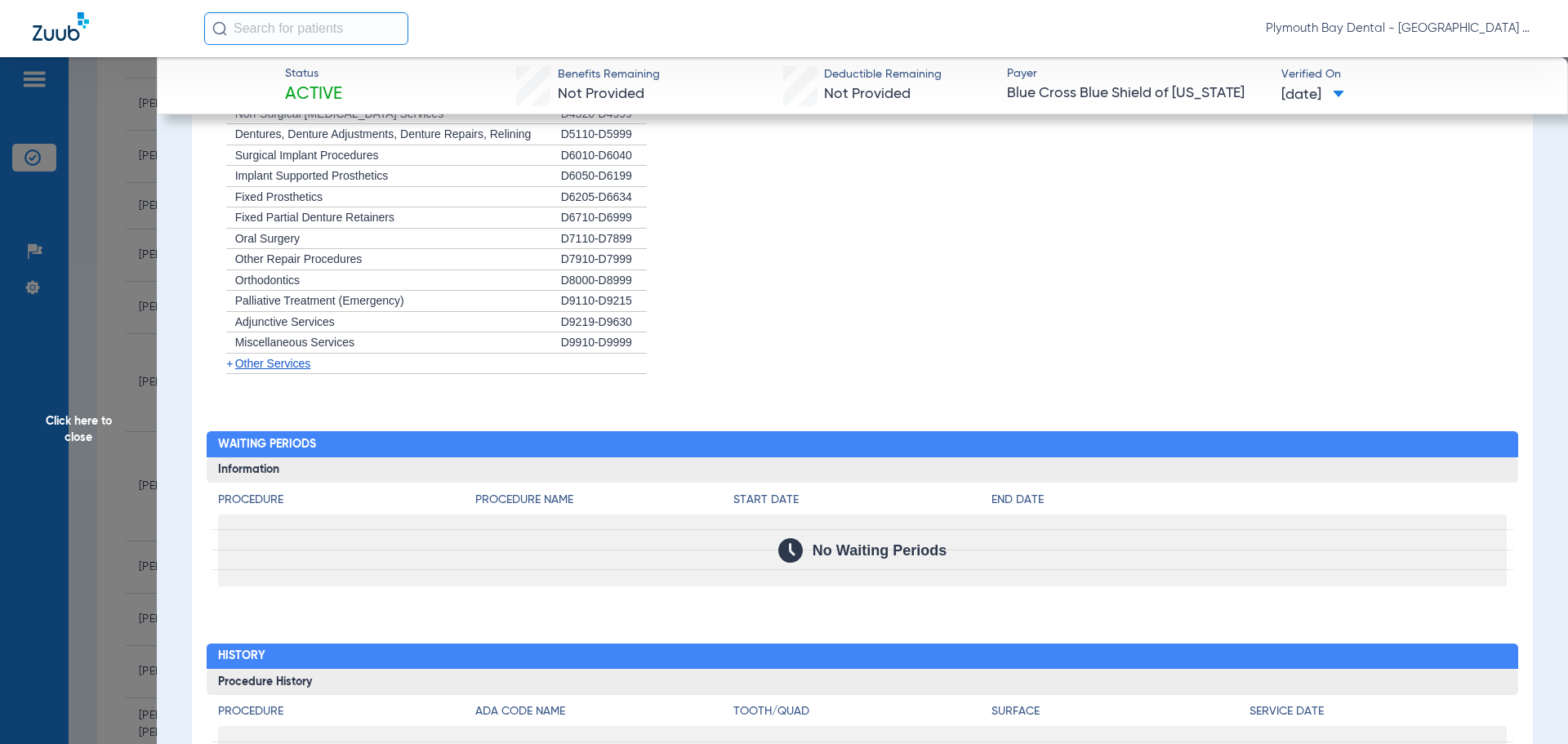
scroll to position [1415, 0]
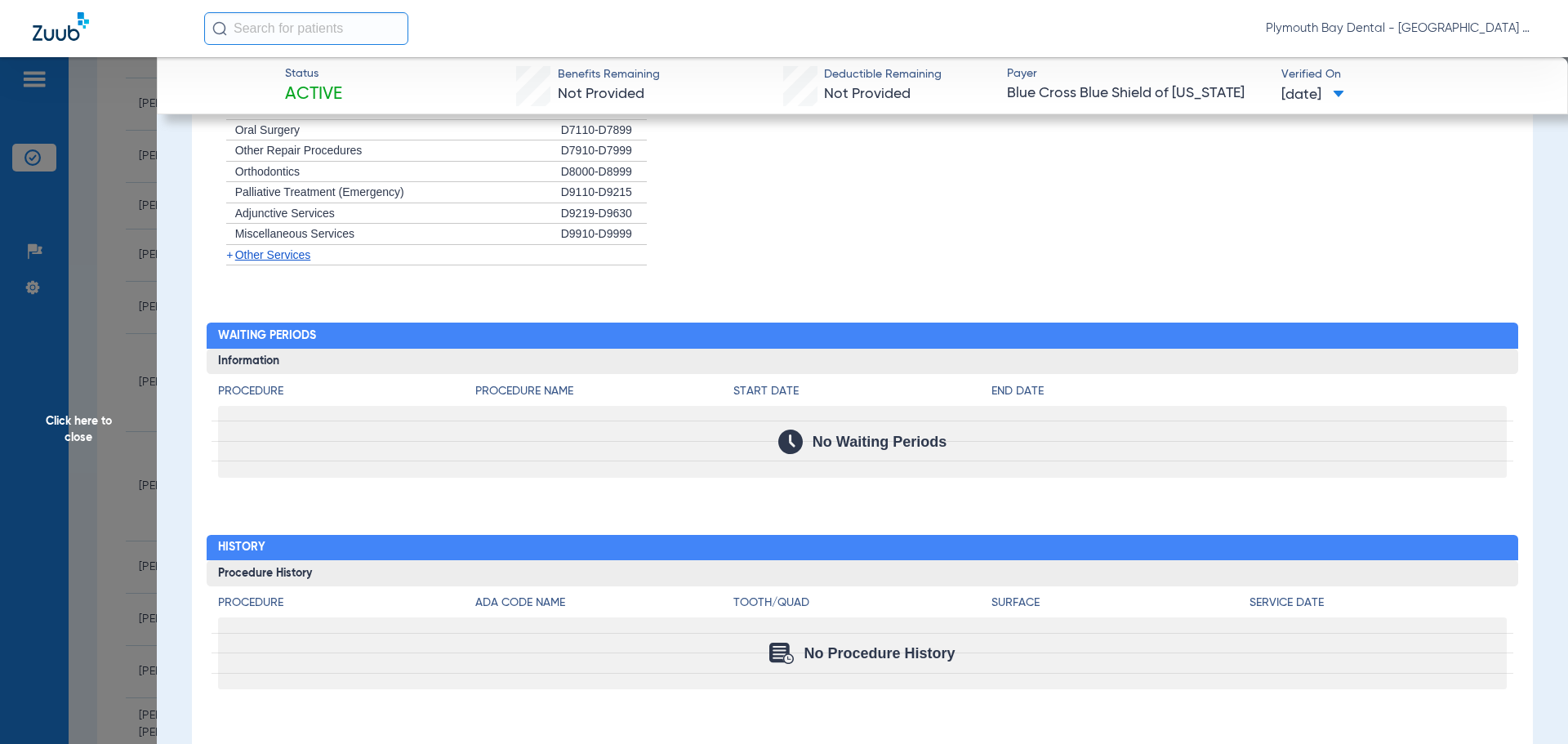
click at [124, 229] on span "Click here to close" at bounding box center [78, 429] width 157 height 744
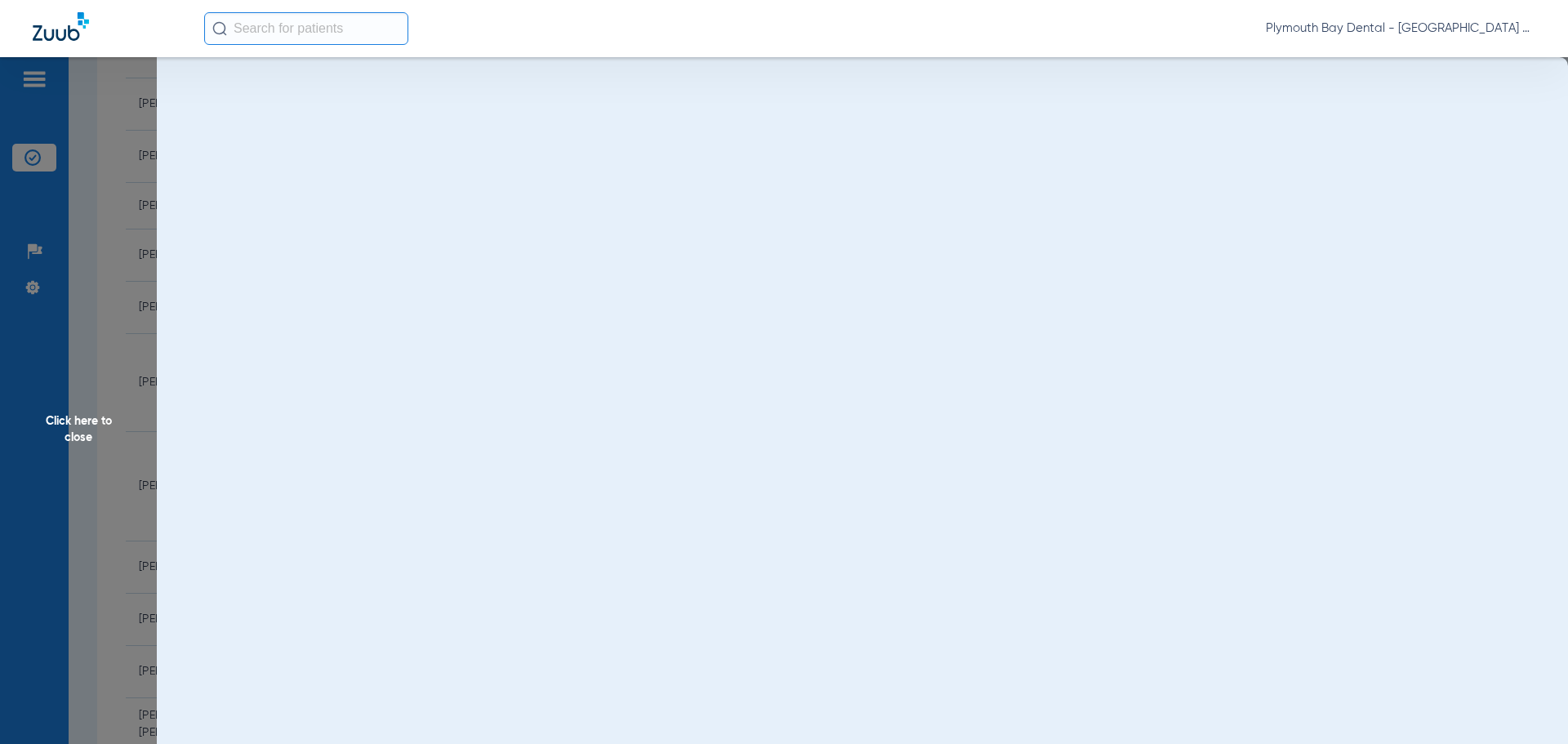
scroll to position [0, 0]
